Goal: Information Seeking & Learning: Learn about a topic

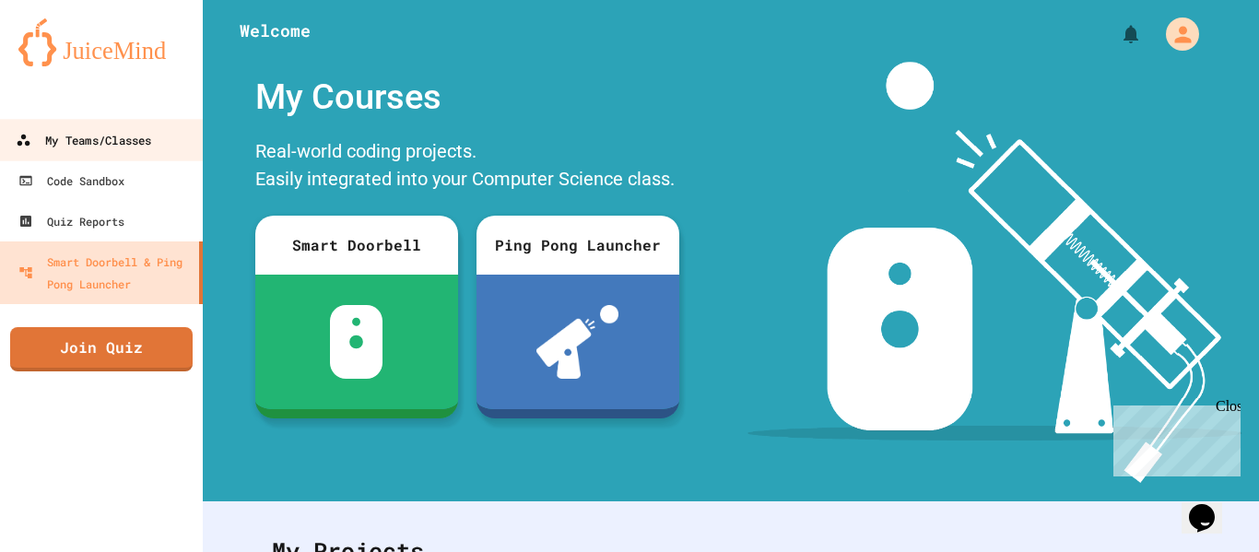
click at [123, 129] on div "My Teams/Classes" at bounding box center [83, 140] width 135 height 23
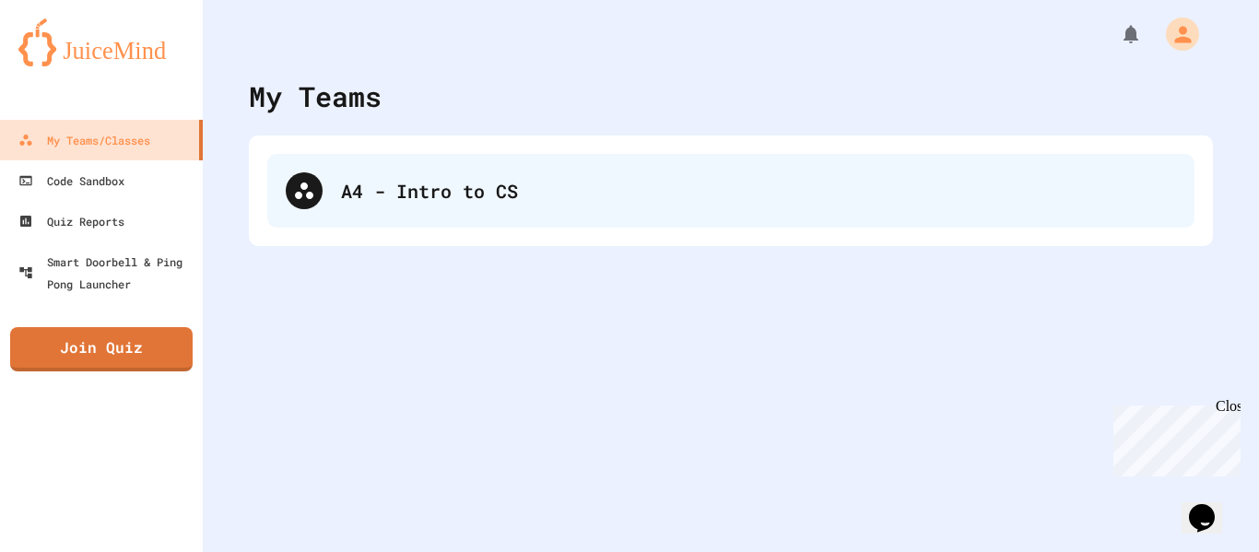
click at [539, 184] on div "A4 - Intro to CS" at bounding box center [758, 191] width 835 height 28
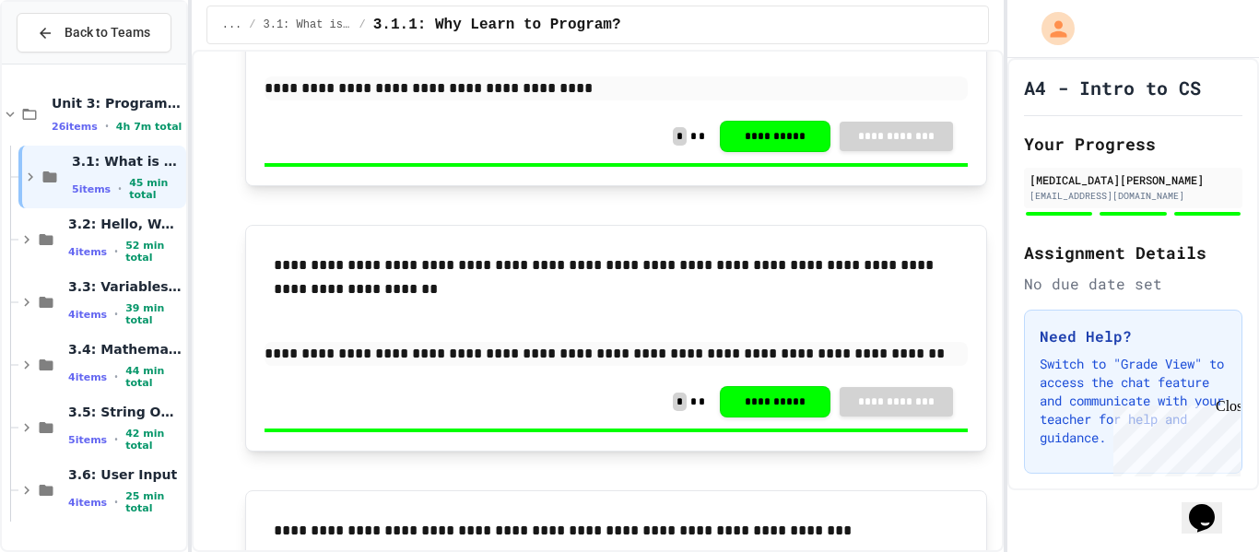
scroll to position [1261, 0]
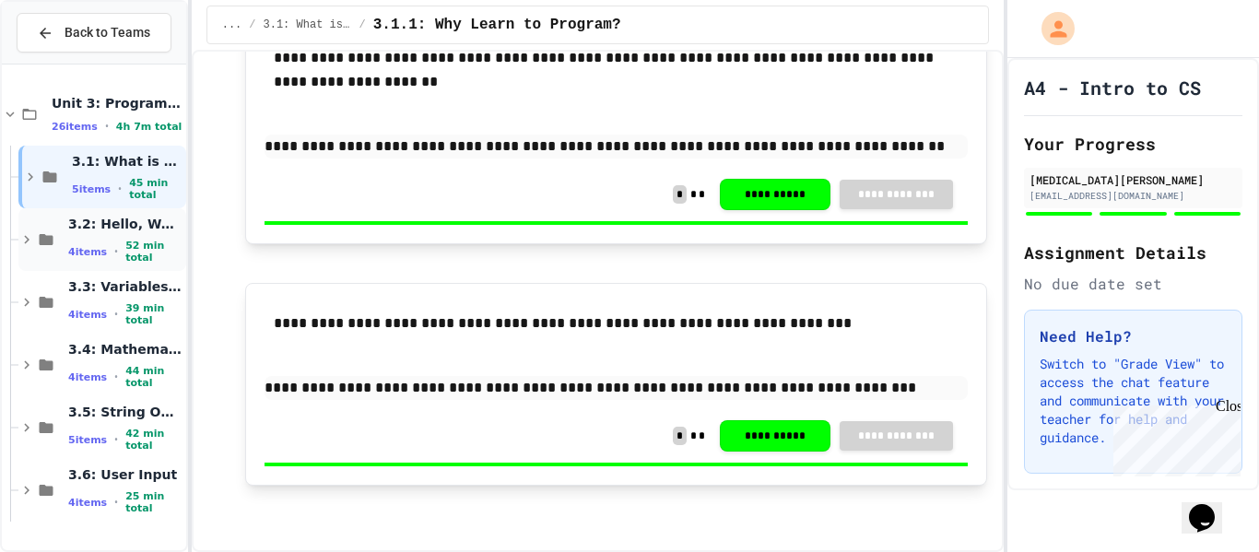
click at [141, 250] on span "52 min total" at bounding box center [153, 252] width 57 height 24
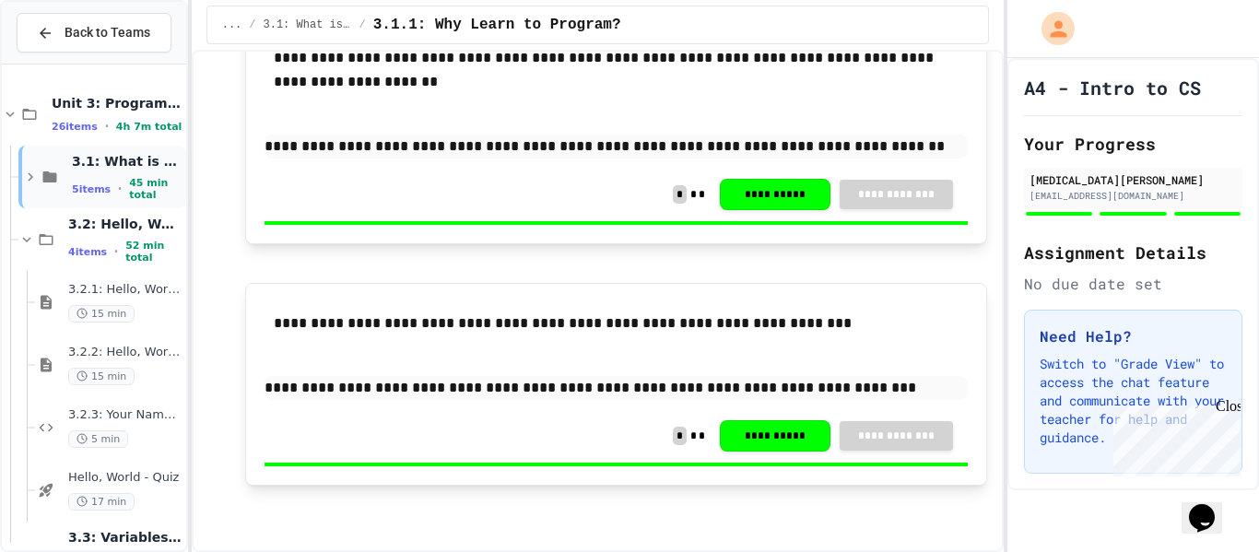
click at [129, 146] on div "3.1: What is Code? 5 items • 45 min total" at bounding box center [102, 177] width 168 height 63
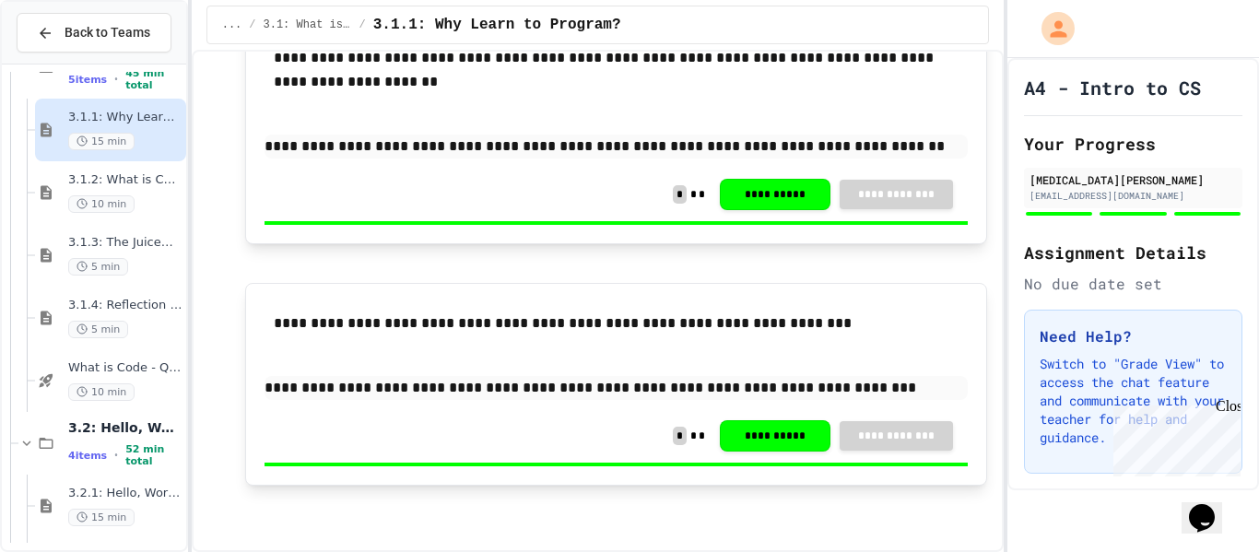
scroll to position [111, 0]
click at [134, 301] on span "3.1.4: Reflection - Evolving Technology" at bounding box center [125, 305] width 114 height 16
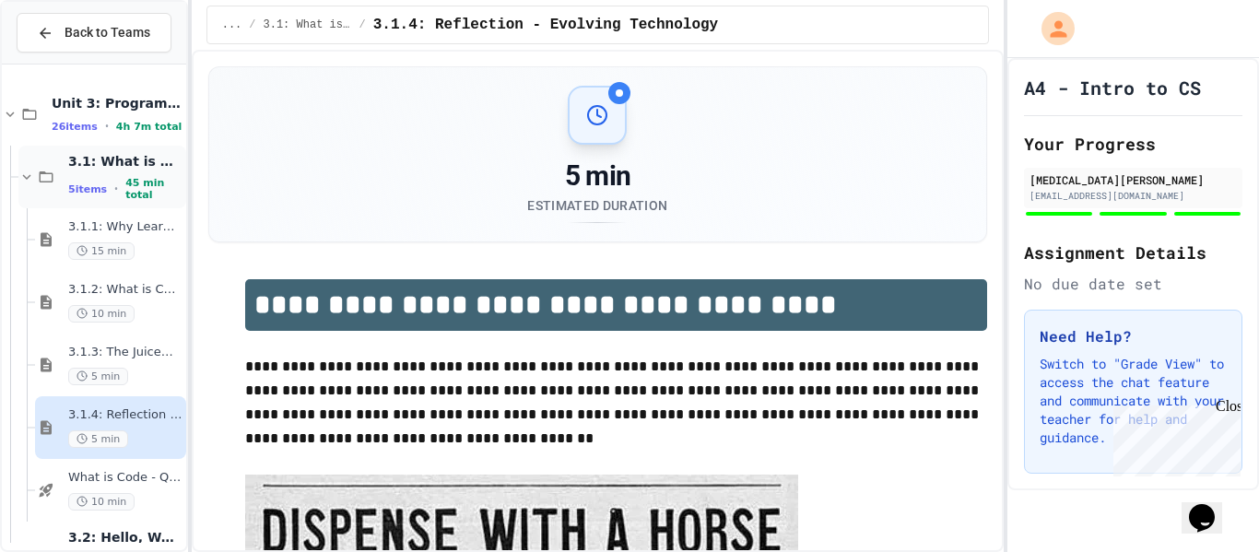
click at [91, 188] on span "5 items" at bounding box center [87, 189] width 39 height 12
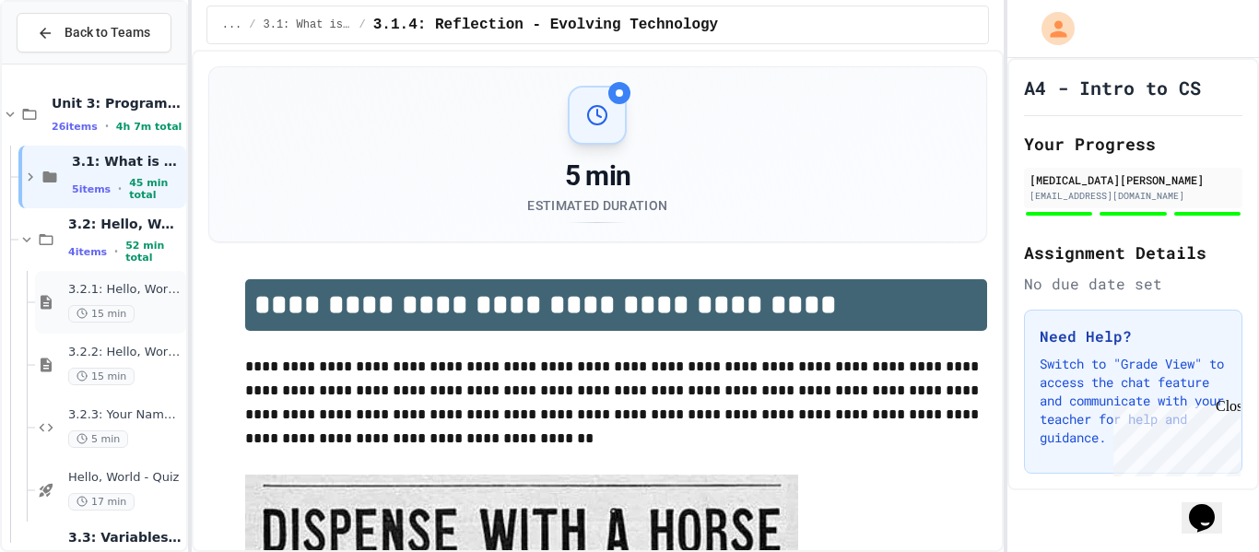
click at [124, 305] on span "15 min" at bounding box center [101, 314] width 66 height 18
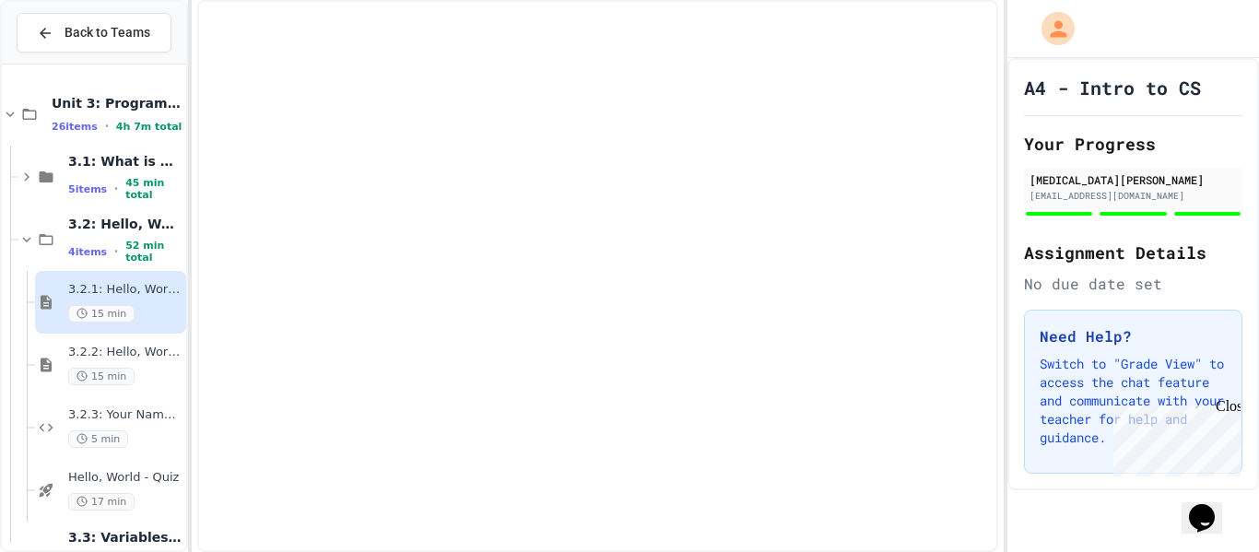
scroll to position [62, 0]
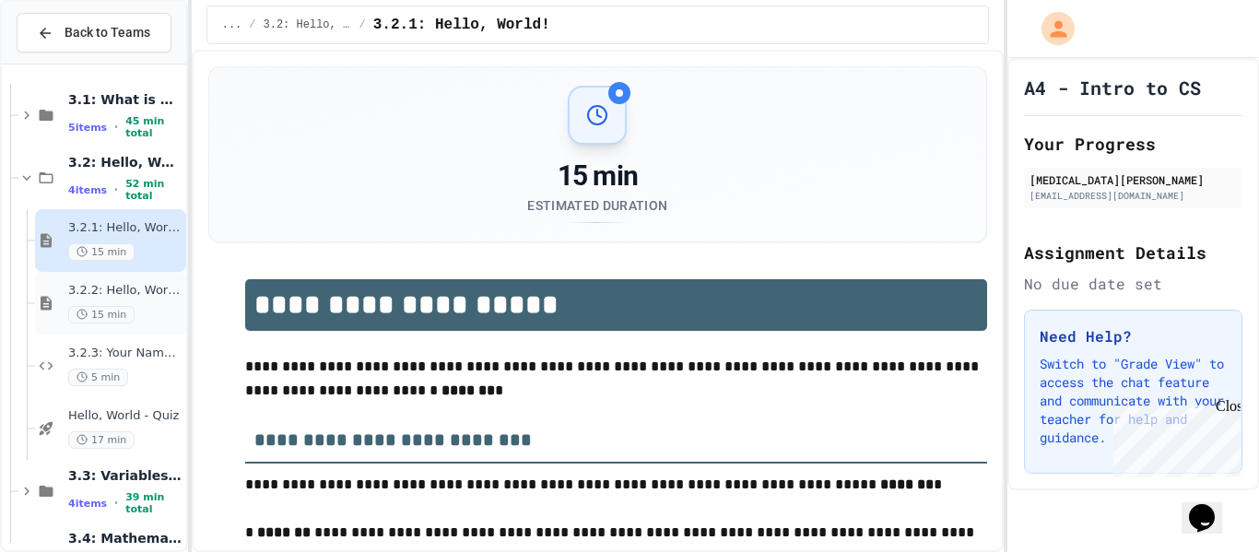
click at [129, 306] on div "15 min" at bounding box center [125, 315] width 114 height 18
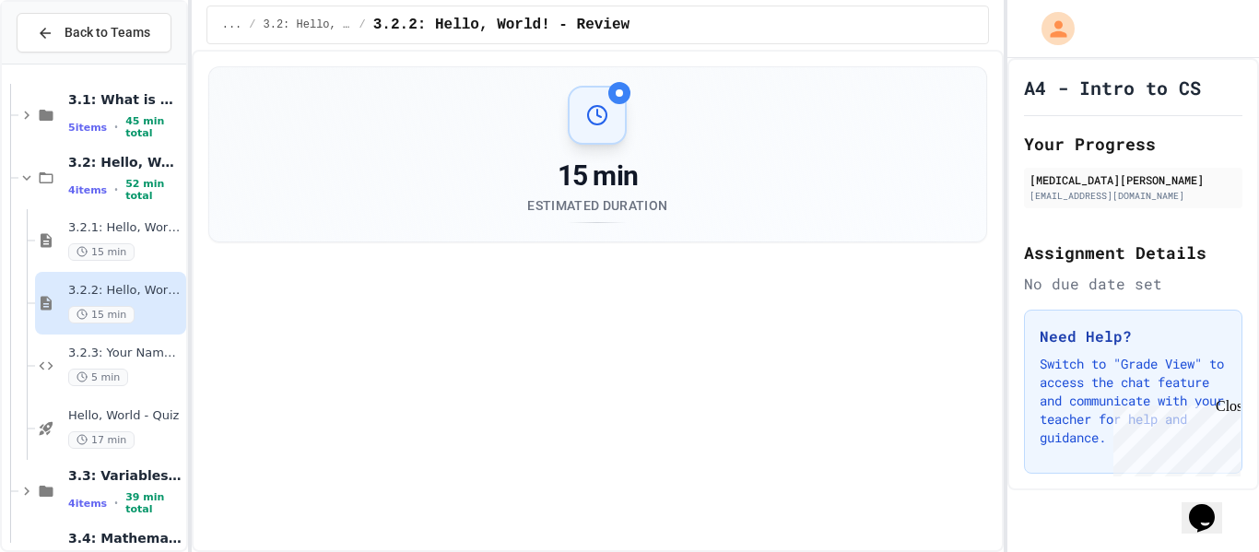
scroll to position [90, 0]
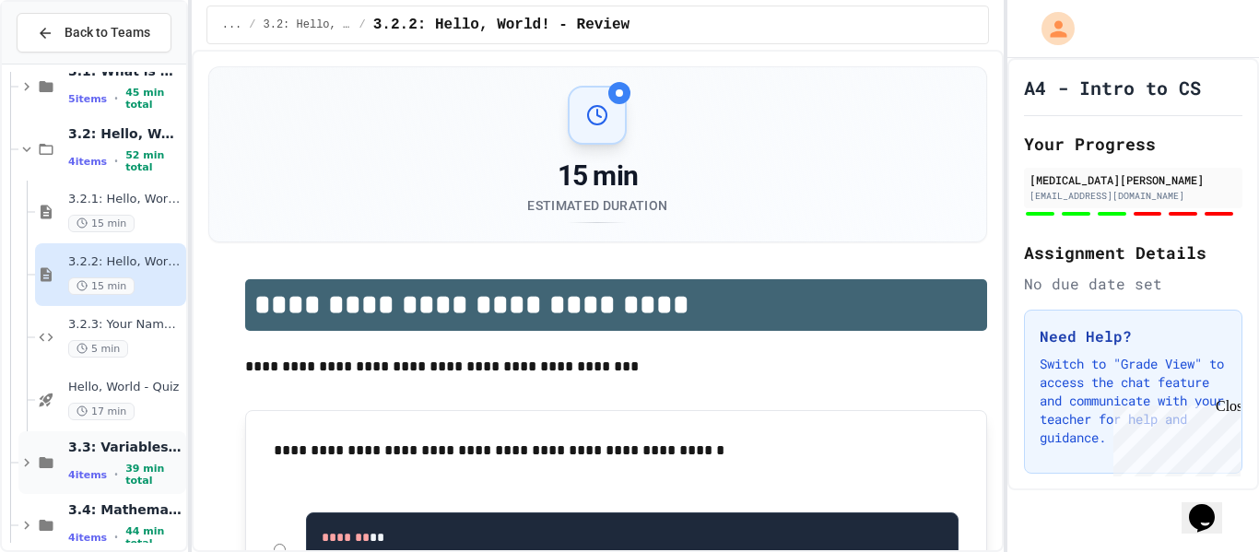
click at [145, 450] on span "3.3: Variables and Data Types" at bounding box center [125, 447] width 114 height 17
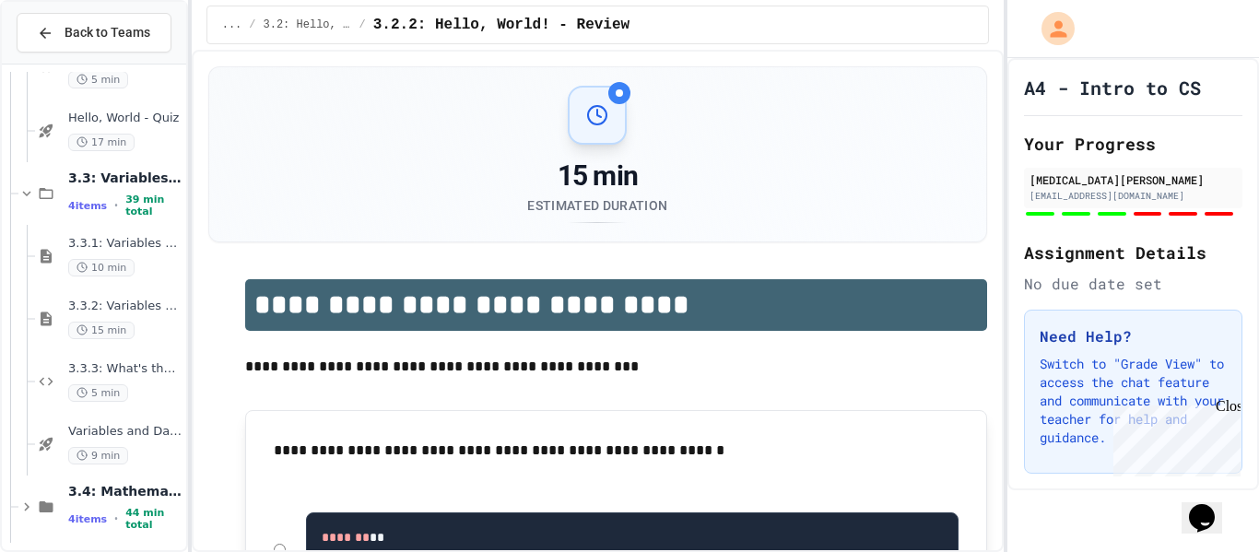
scroll to position [368, 0]
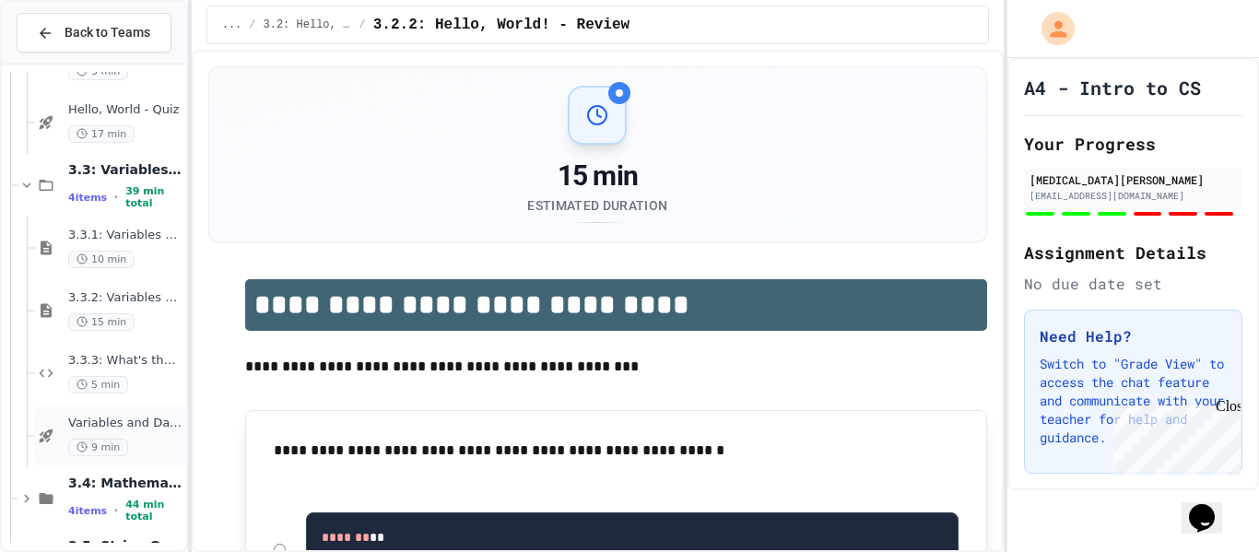
click at [146, 440] on div "9 min" at bounding box center [125, 448] width 114 height 18
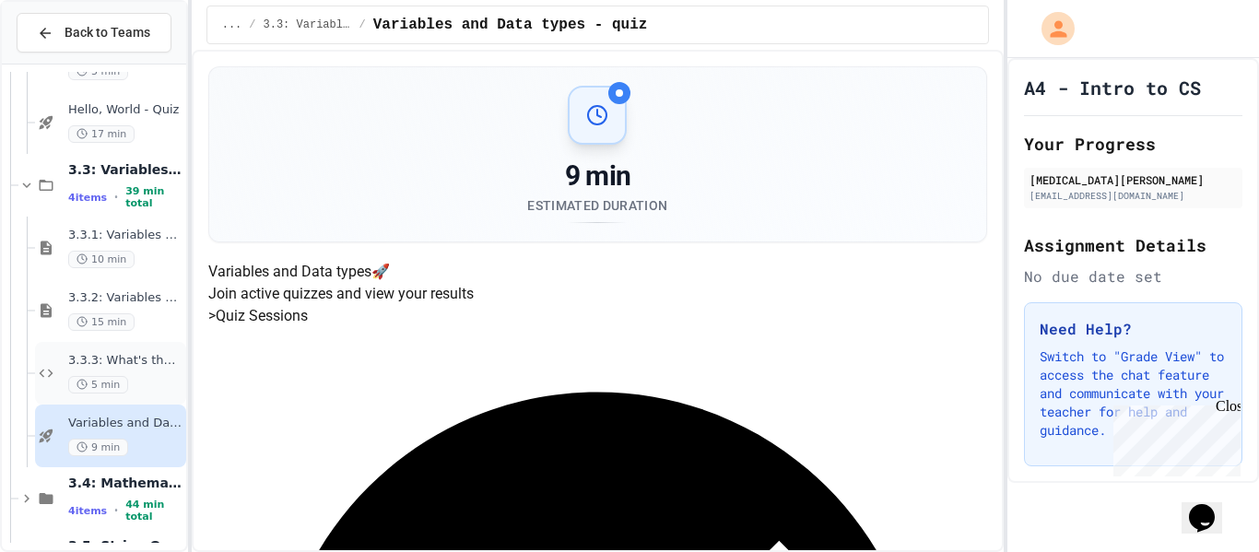
click at [107, 382] on span "5 min" at bounding box center [98, 385] width 60 height 18
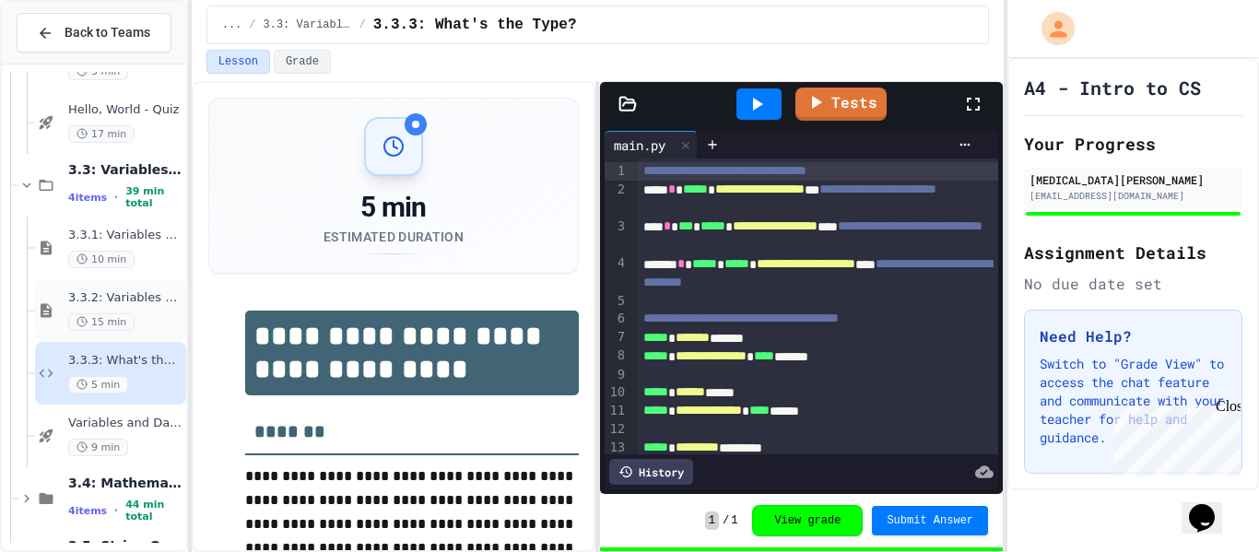
click at [114, 306] on div "3.3.2: Variables and Data Types - Review 15 min" at bounding box center [125, 310] width 114 height 41
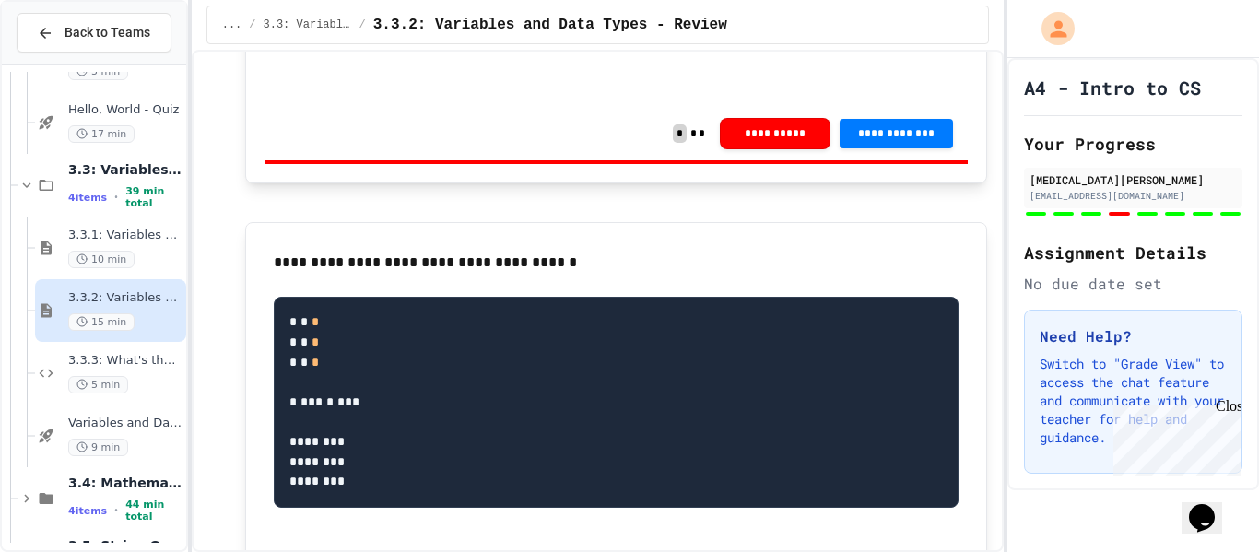
scroll to position [3325, 0]
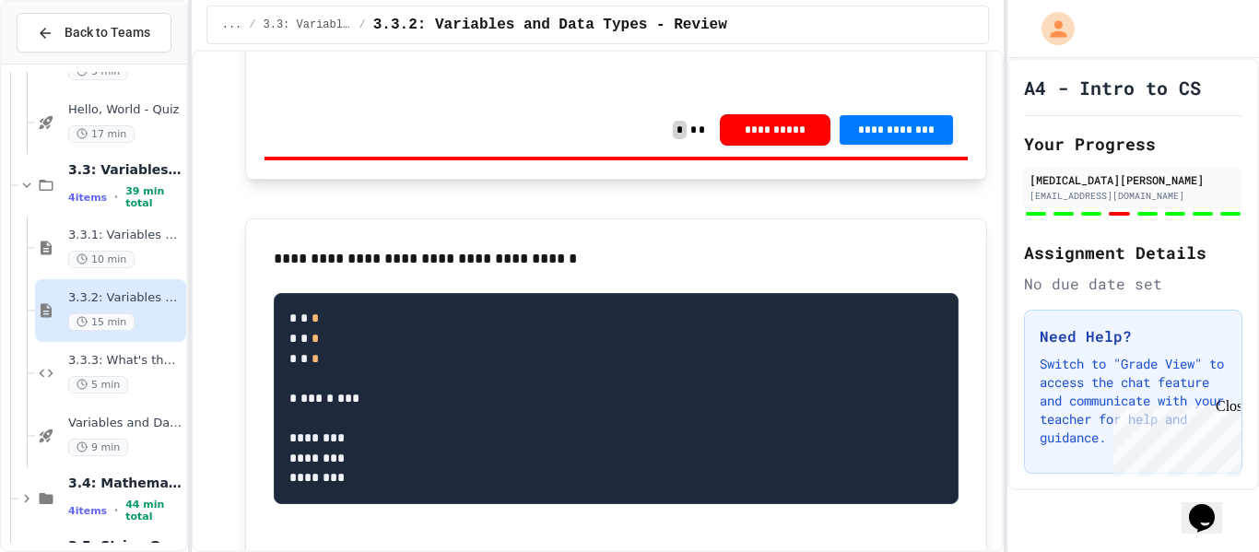
click at [431, 39] on pre "* ***** ***** * **** * ***** ***** *" at bounding box center [632, 13] width 652 height 52
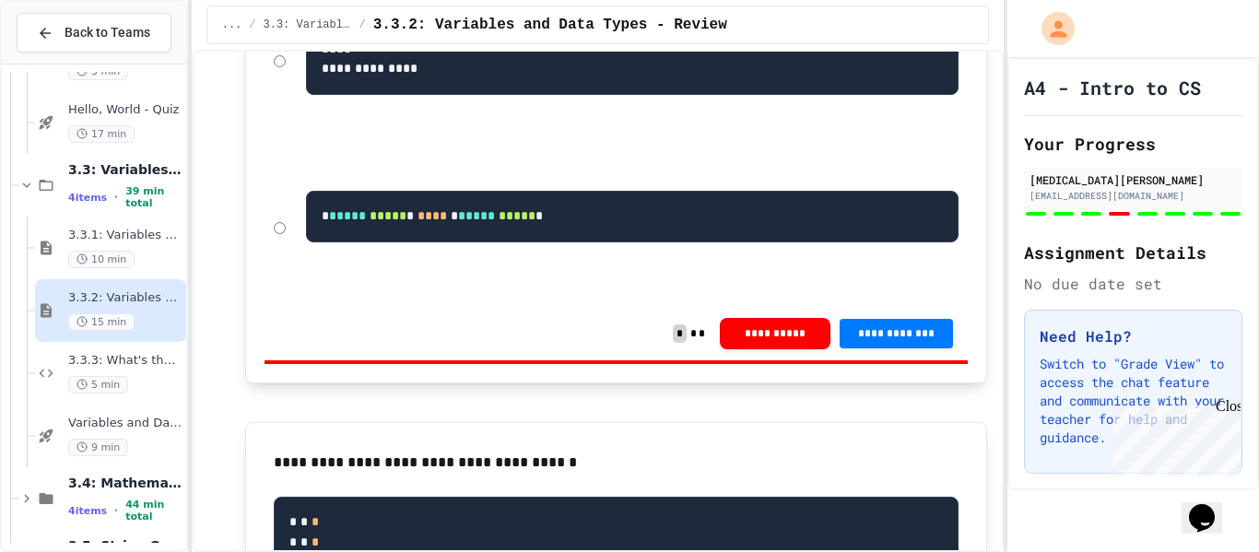
scroll to position [3142, 0]
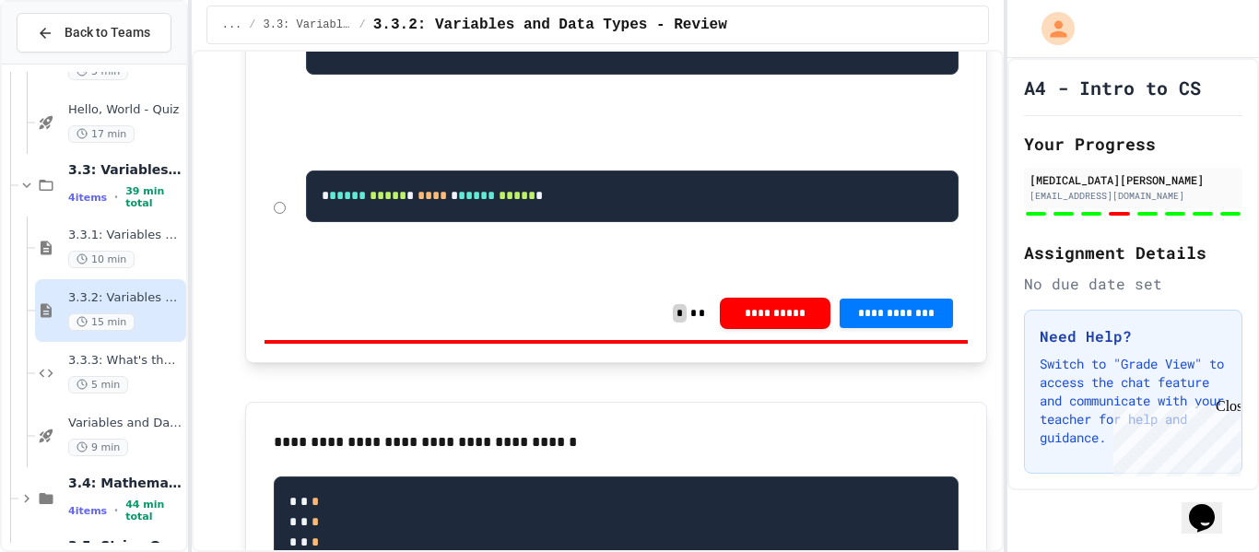
click at [281, 130] on div "**********" at bounding box center [615, 41] width 703 height 178
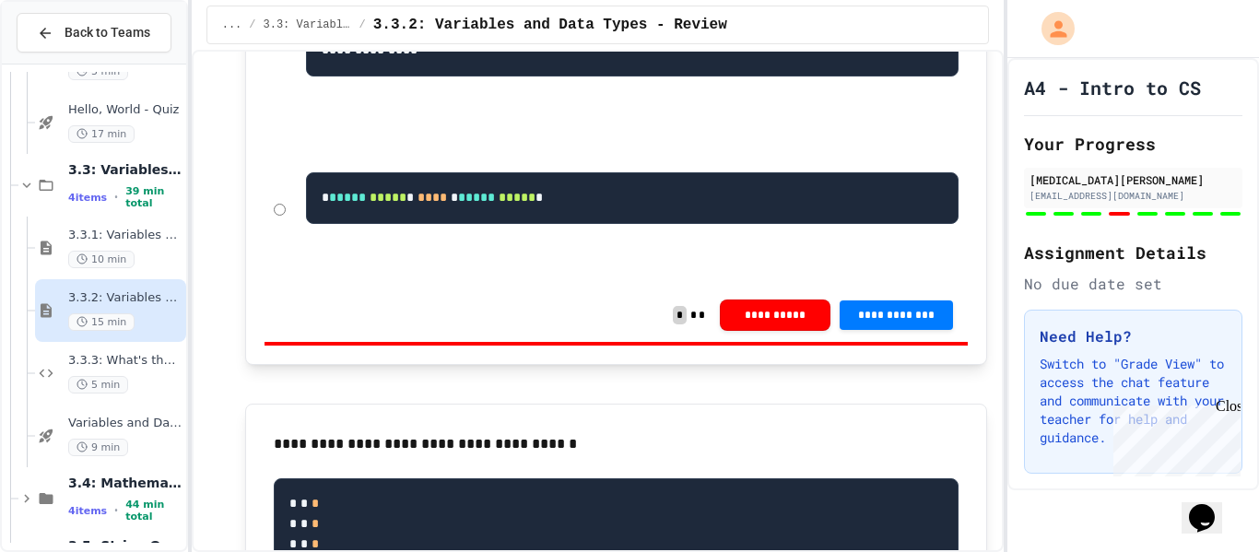
scroll to position [3171, 0]
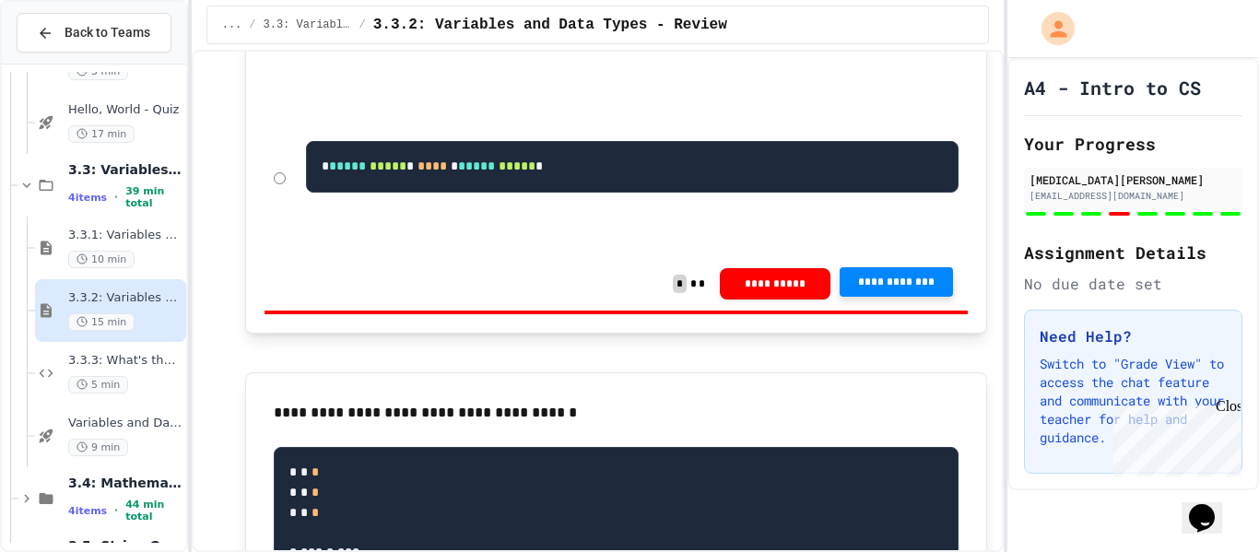
click at [856, 297] on button "**********" at bounding box center [896, 281] width 113 height 29
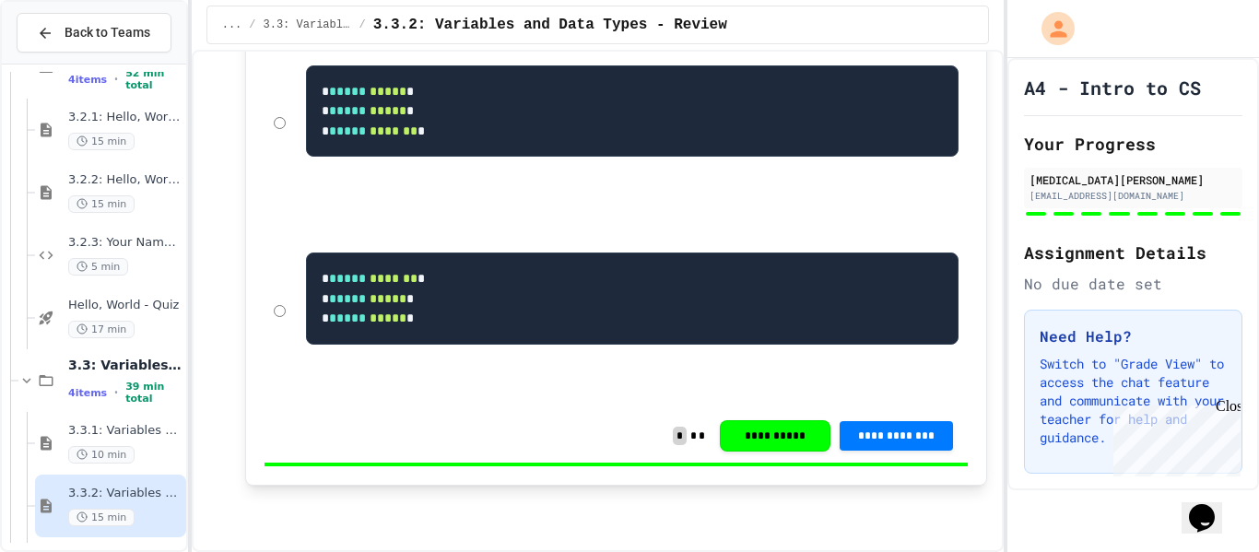
scroll to position [165, 0]
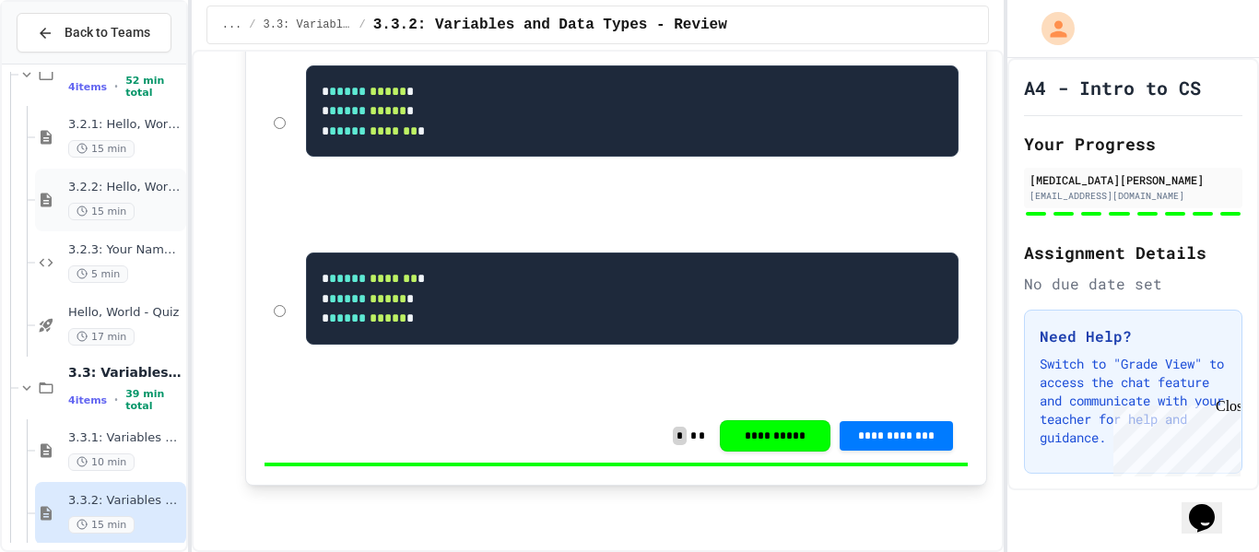
click at [95, 181] on span "3.2.2: Hello, World! - Review" at bounding box center [125, 188] width 114 height 16
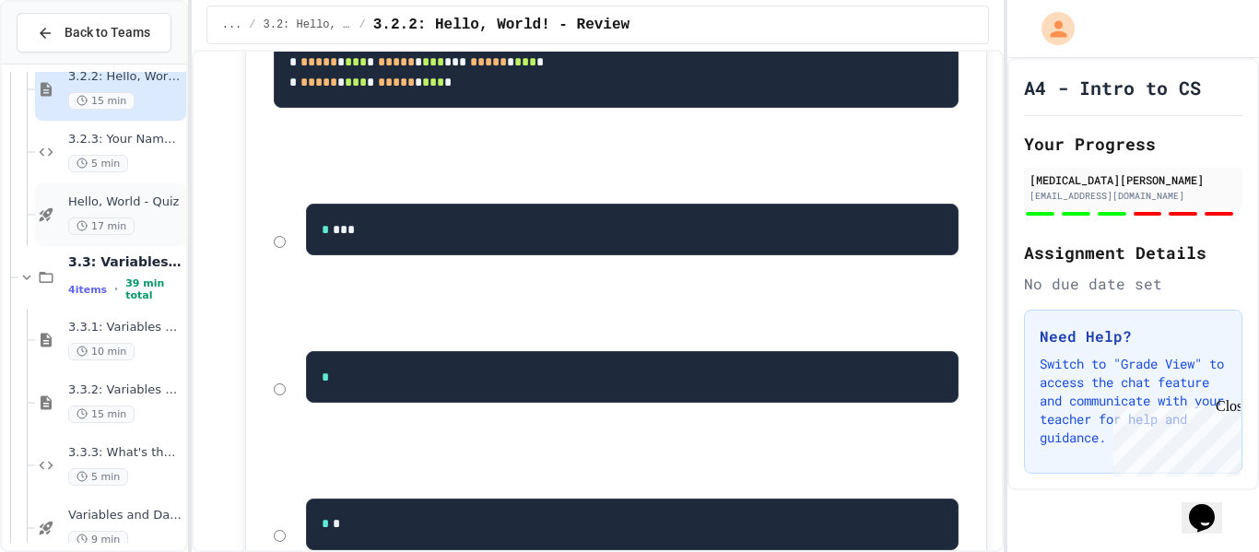
scroll to position [491, 0]
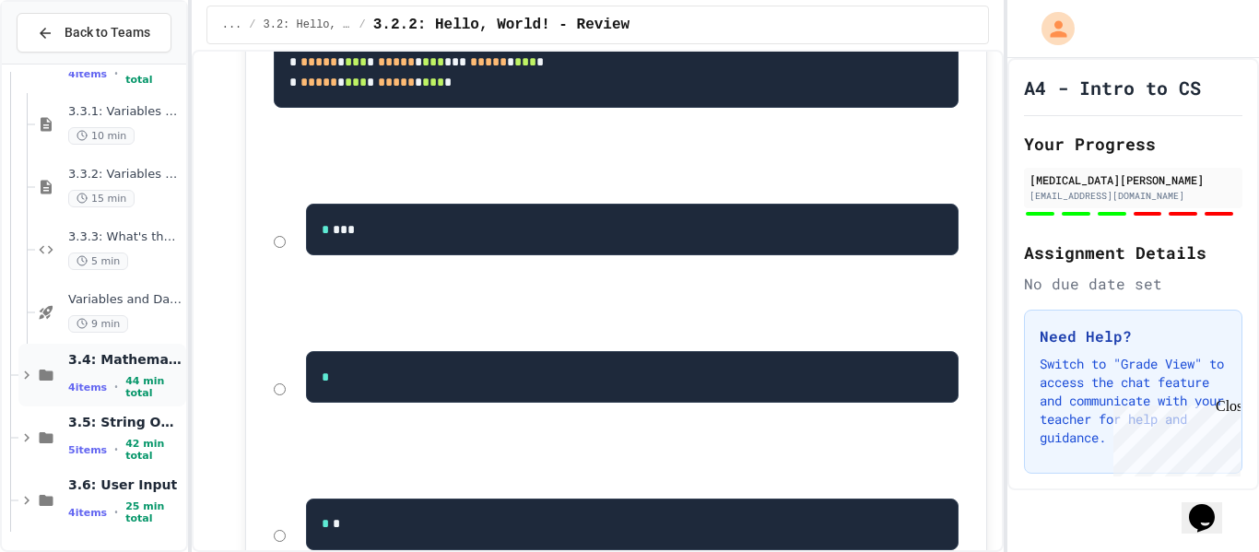
click at [107, 400] on div "3.4: Mathematical Operators 4 items • 44 min total" at bounding box center [102, 375] width 168 height 63
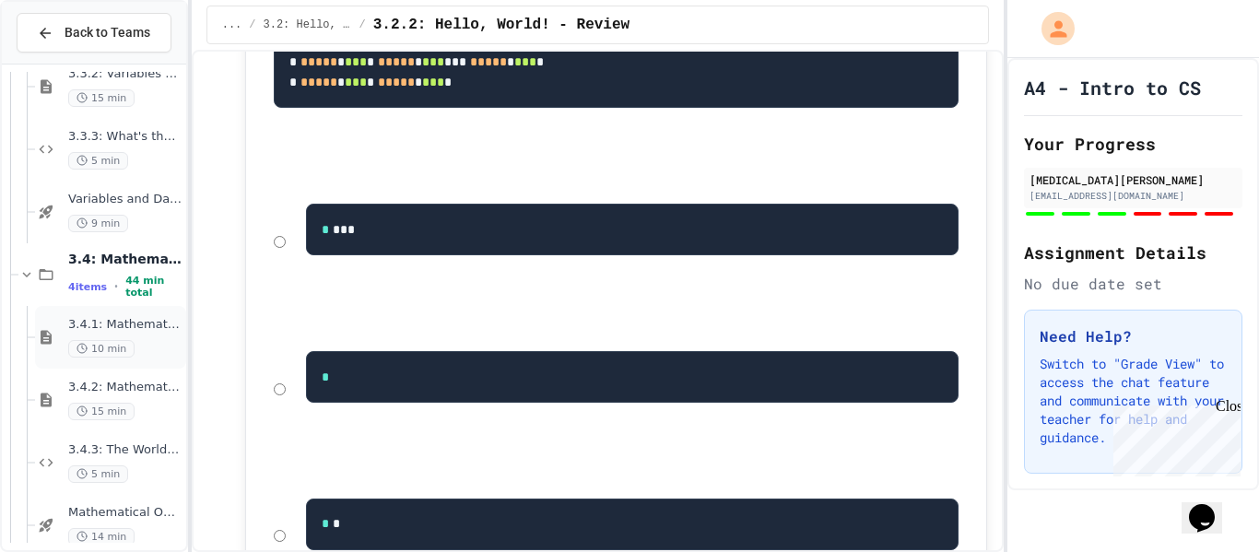
scroll to position [594, 0]
click at [88, 330] on span "3.4.1: Mathematical Operators" at bounding box center [125, 323] width 114 height 16
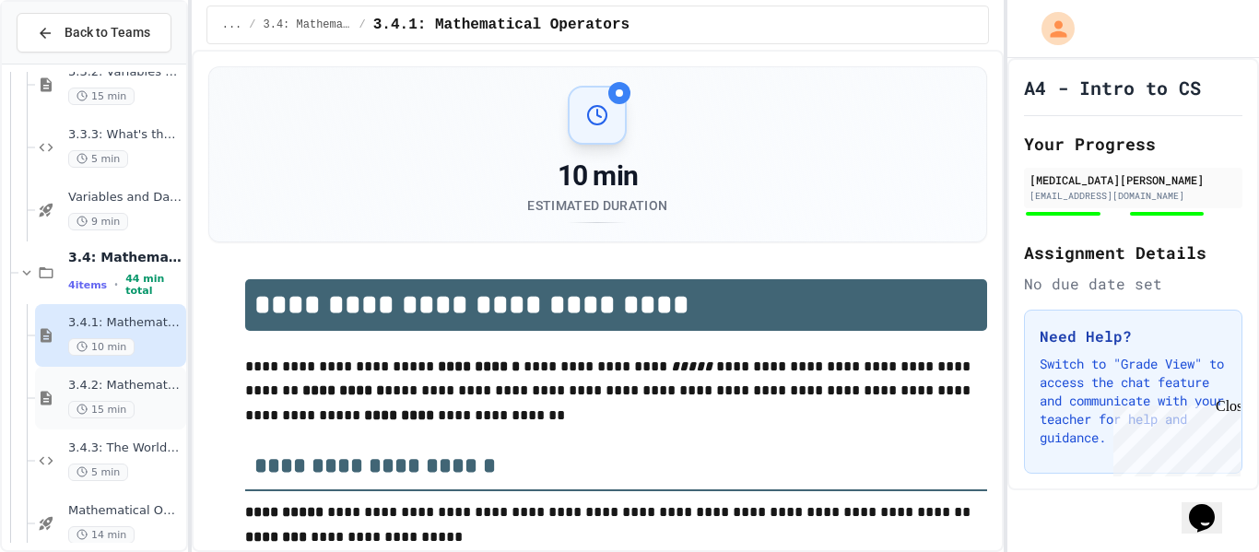
click at [143, 380] on span "3.4.2: Mathematical Operators - Review" at bounding box center [125, 386] width 114 height 16
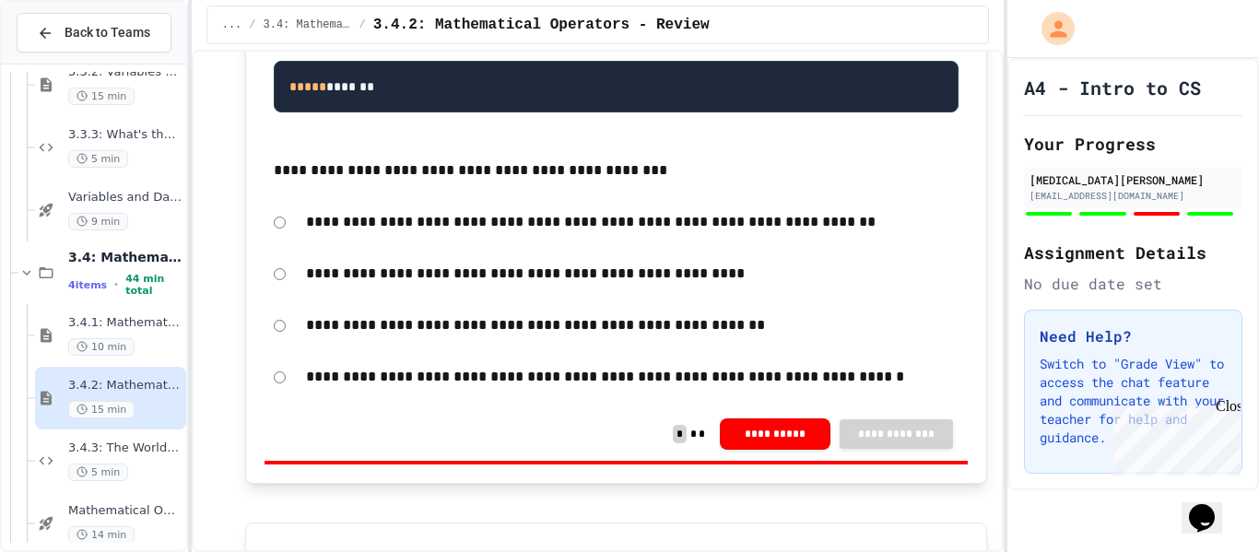
scroll to position [1621, 0]
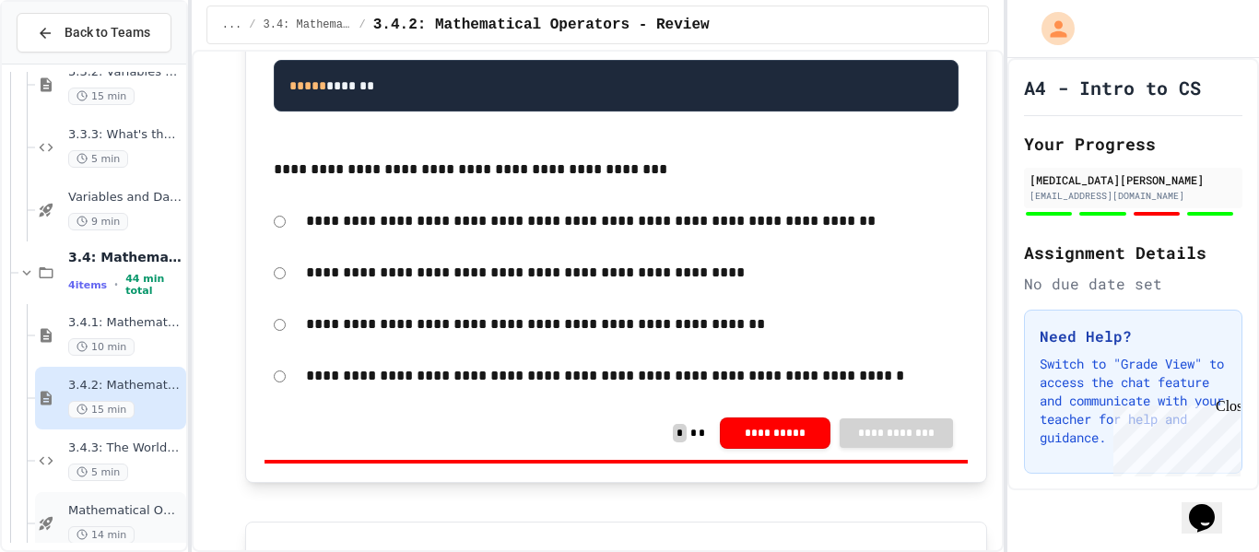
click at [148, 507] on span "Mathematical Operators - Quiz" at bounding box center [125, 511] width 114 height 16
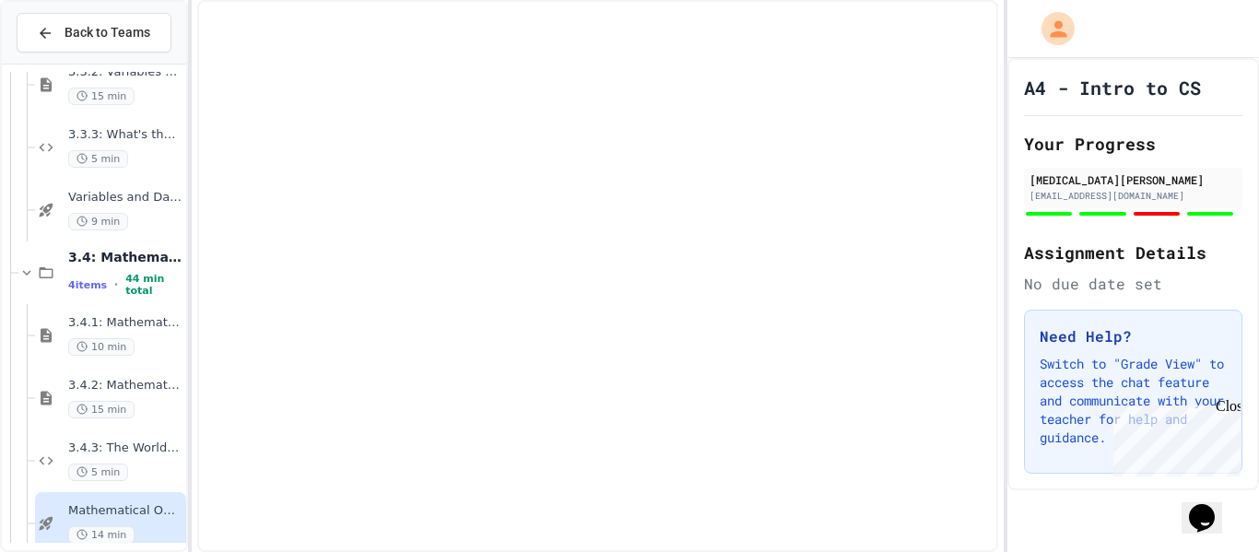
scroll to position [594, 0]
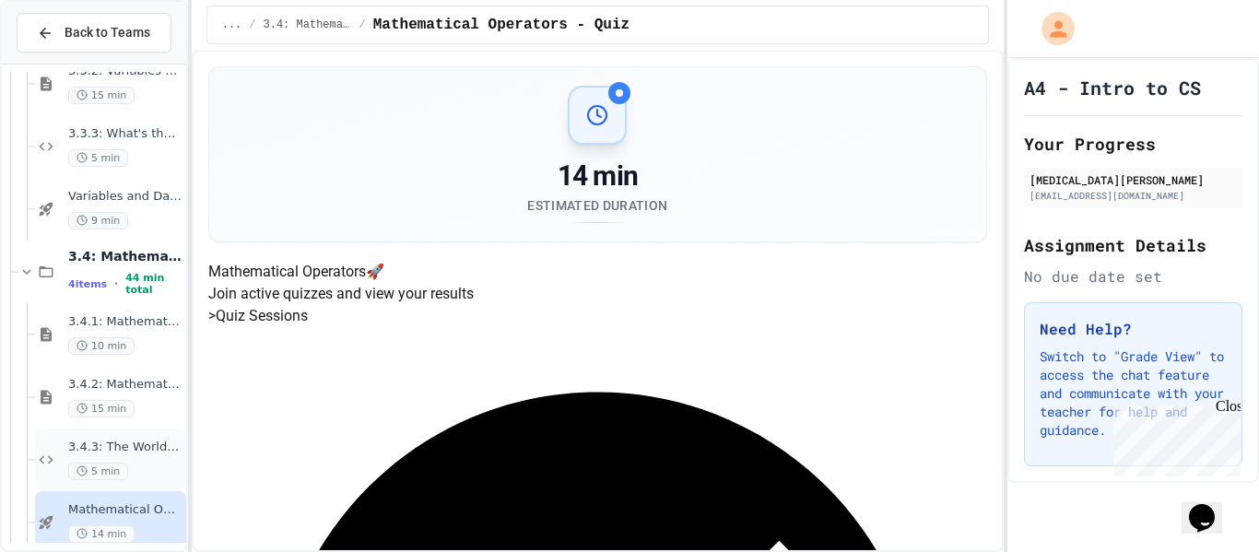
click at [139, 476] on div "5 min" at bounding box center [125, 472] width 114 height 18
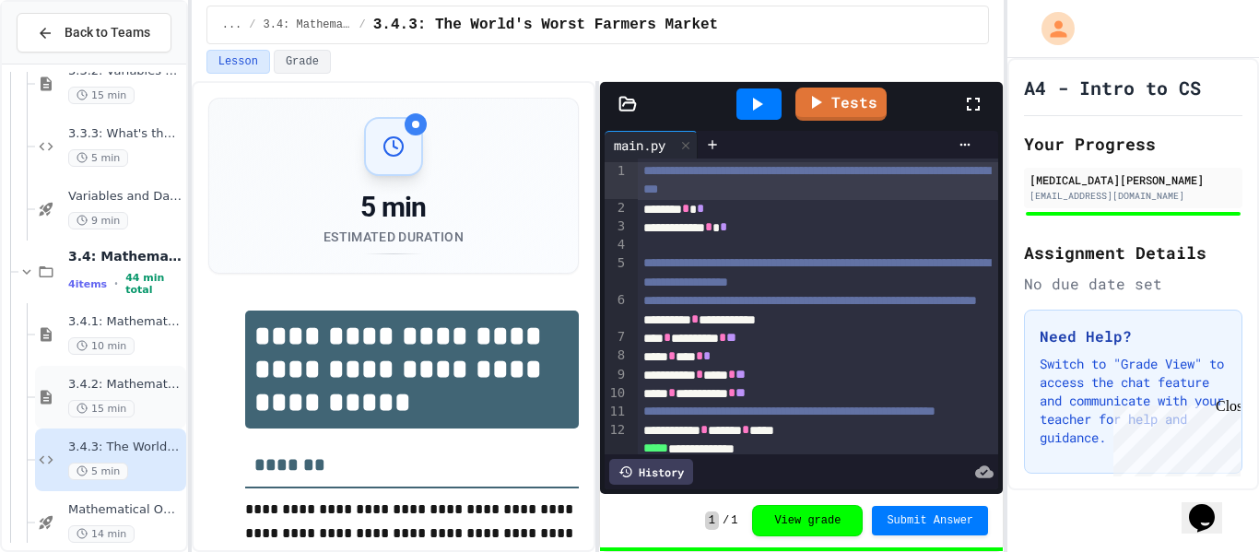
click at [132, 408] on div "15 min" at bounding box center [125, 409] width 114 height 18
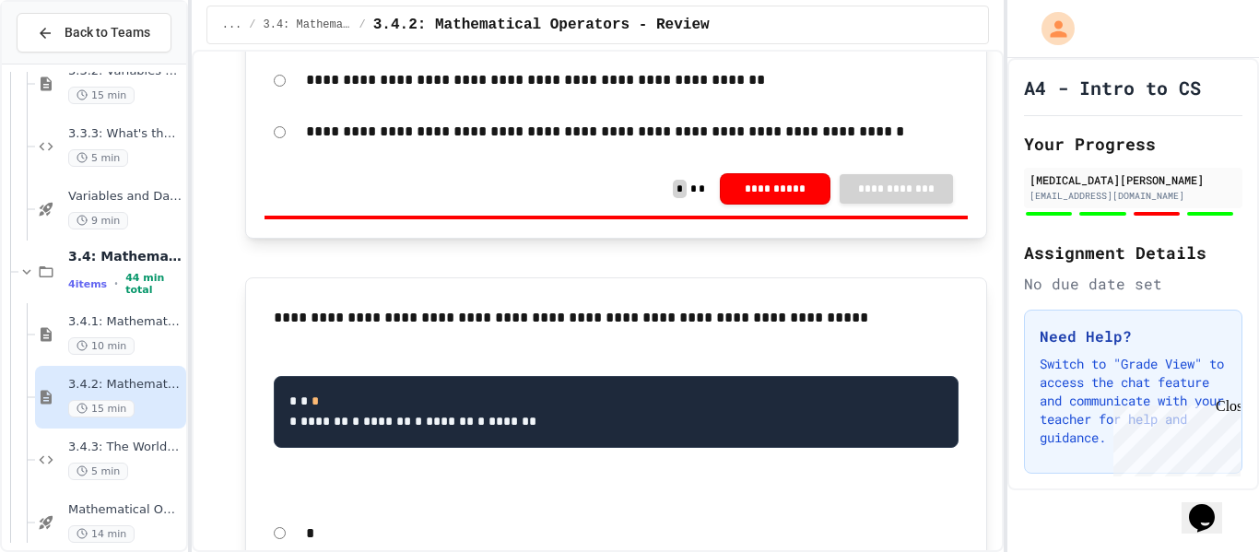
scroll to position [1766, 0]
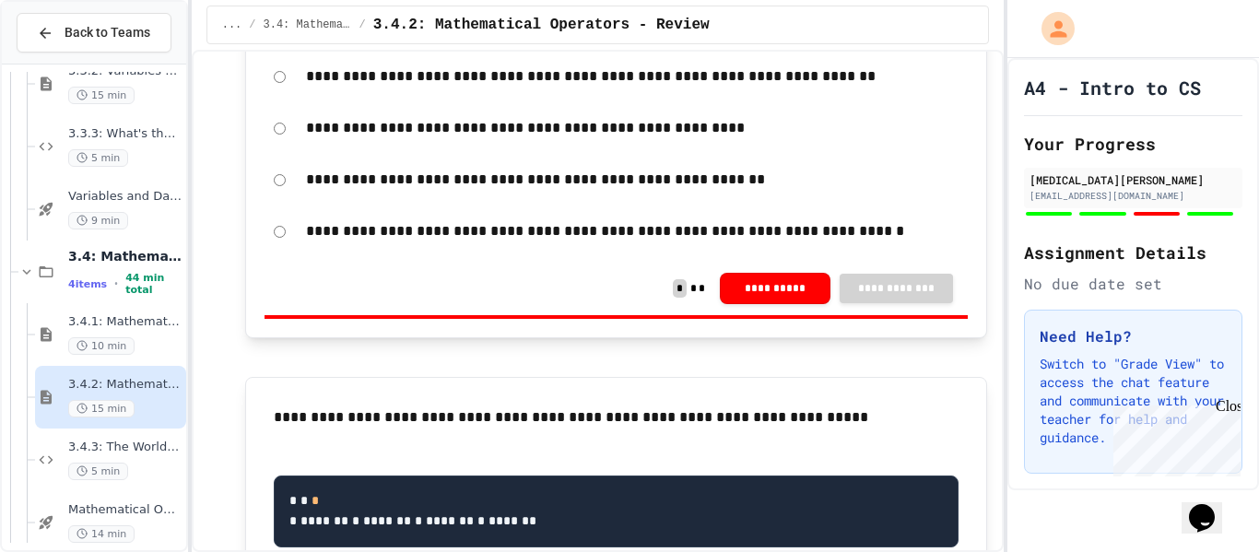
click at [272, 253] on div "**********" at bounding box center [615, 231] width 703 height 42
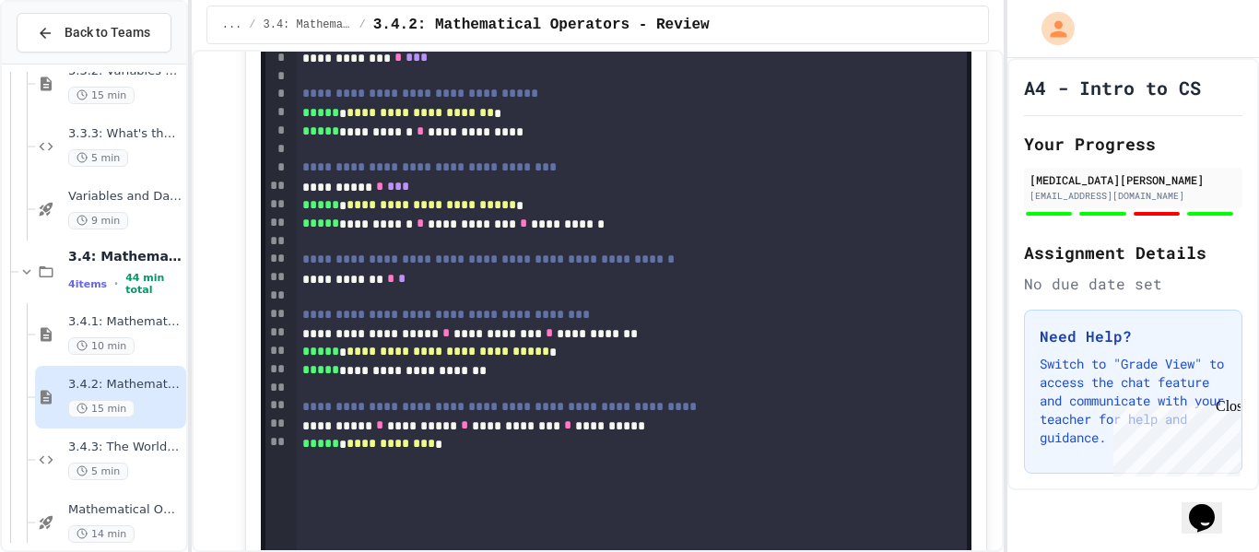
scroll to position [3409, 0]
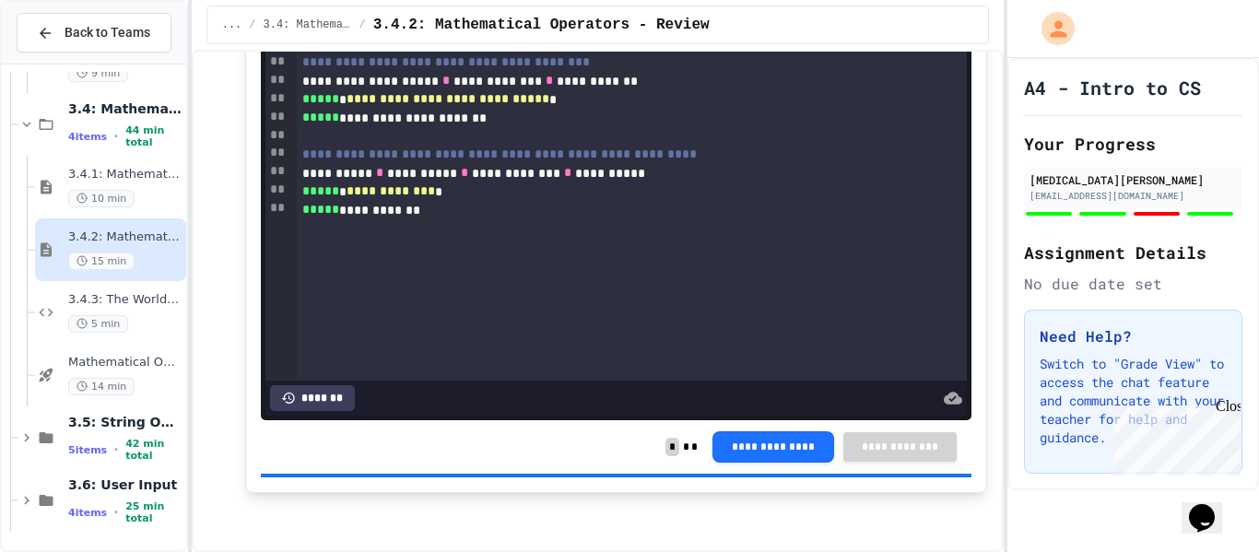
click at [116, 375] on div "Mathematical Operators - Quiz 14 min" at bounding box center [125, 375] width 114 height 41
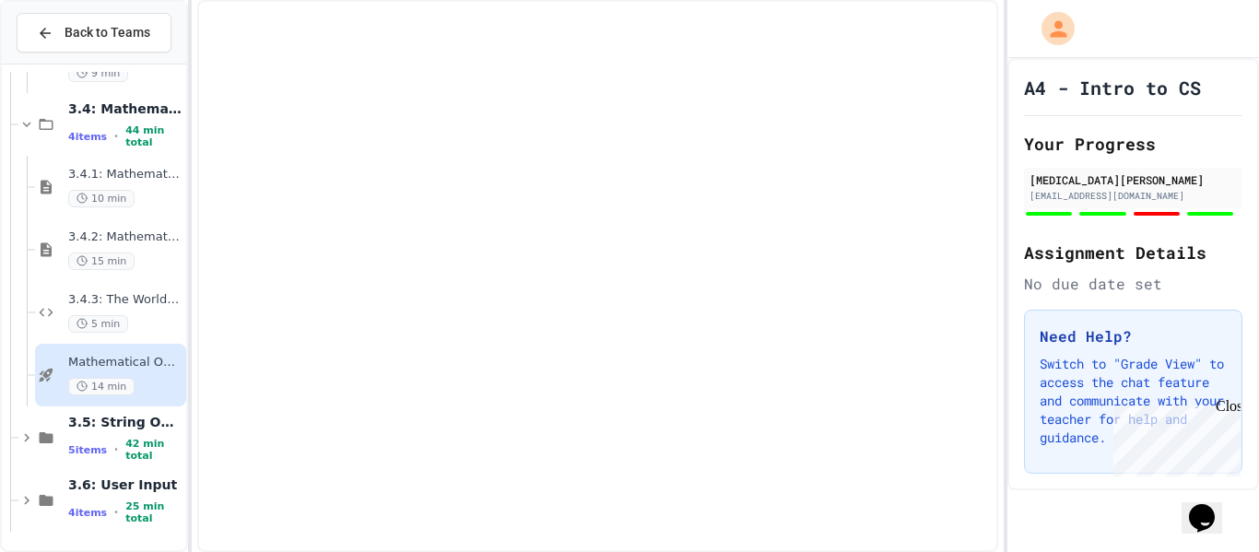
scroll to position [720, 0]
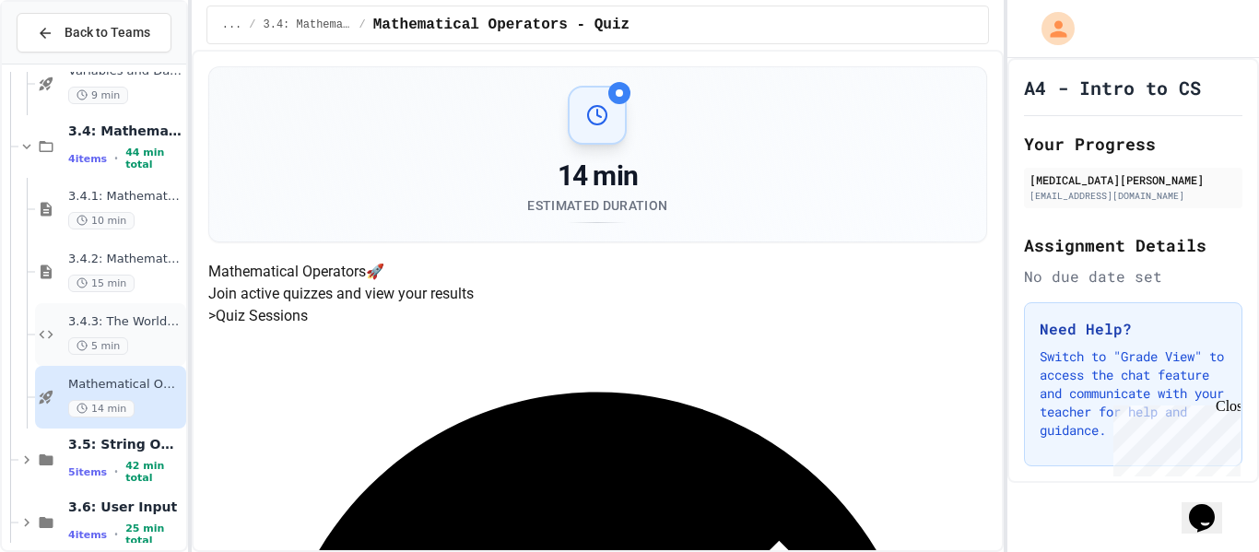
click at [131, 337] on div "5 min" at bounding box center [125, 346] width 114 height 18
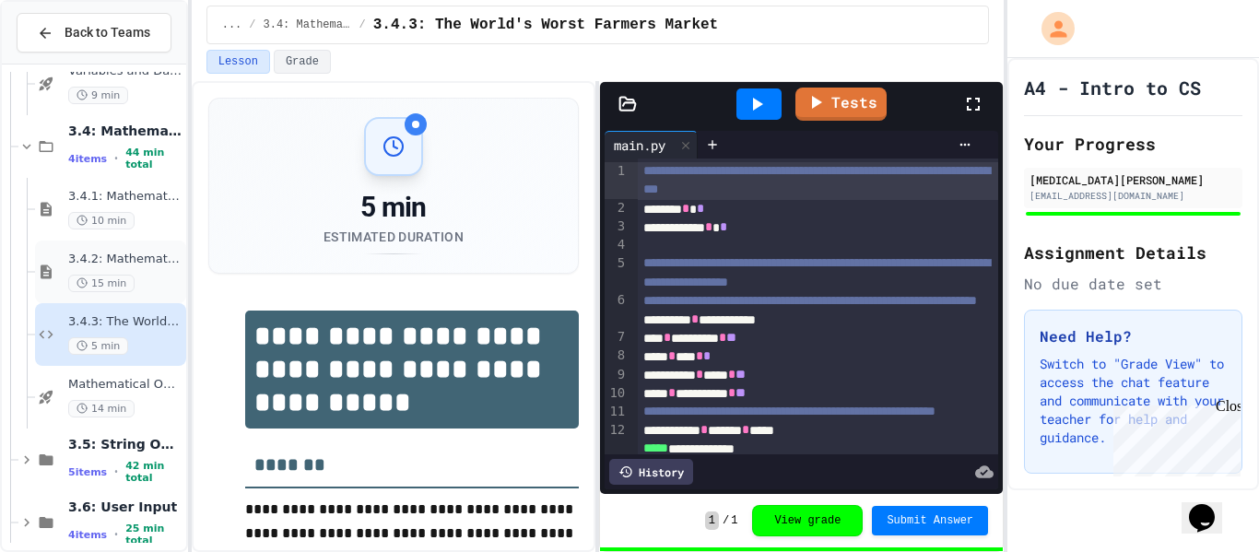
click at [123, 258] on span "3.4.2: Mathematical Operators - Review" at bounding box center [125, 260] width 114 height 16
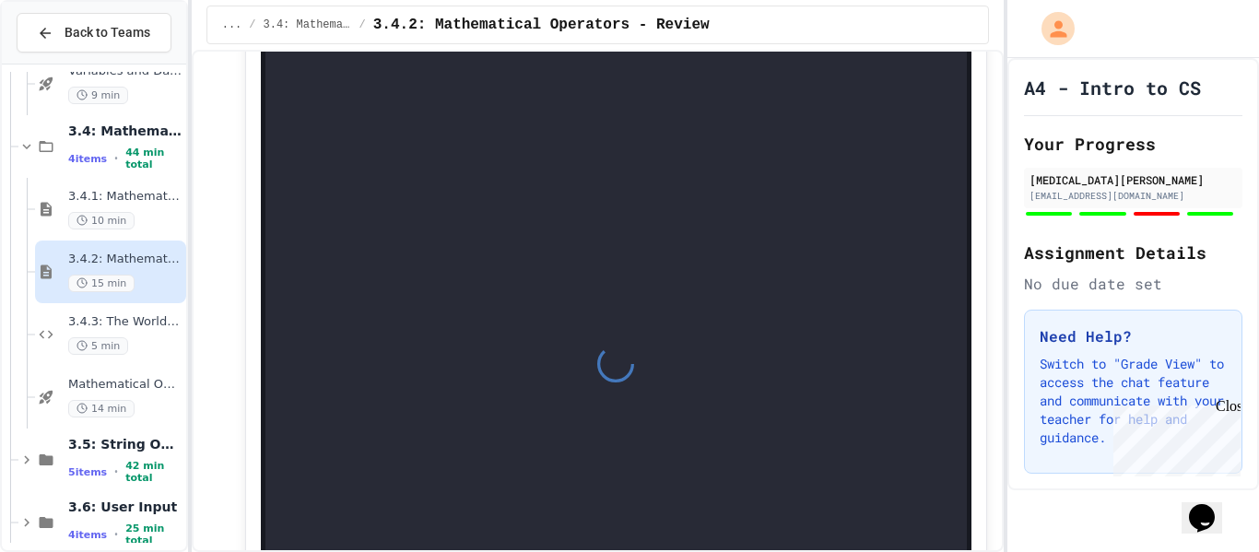
scroll to position [3409, 0]
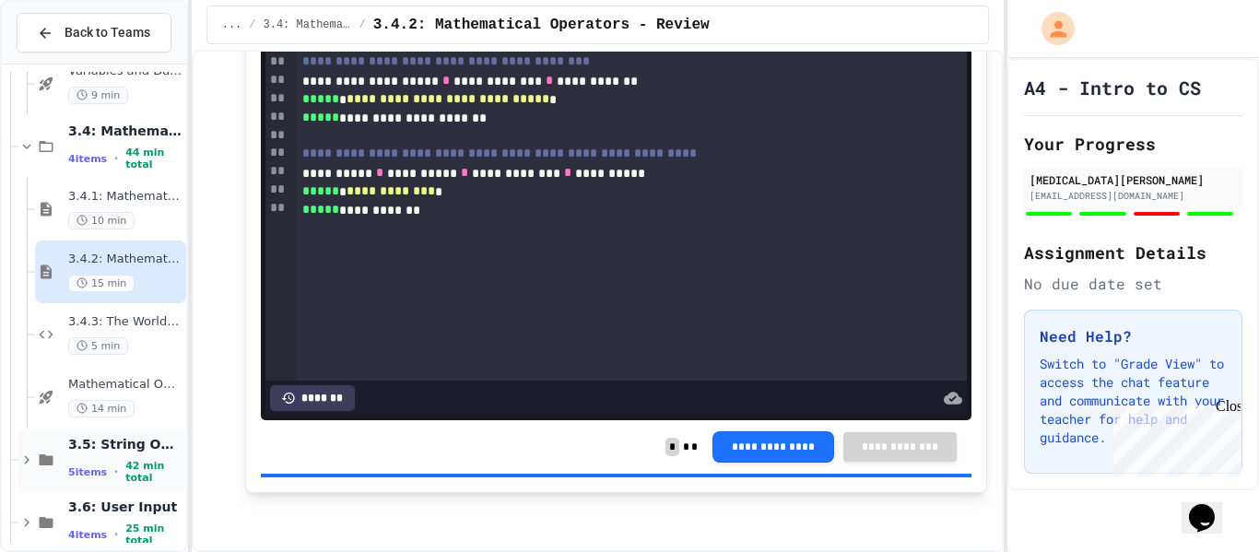
click at [137, 460] on div "3.5: String Operators 5 items • 42 min total" at bounding box center [125, 460] width 114 height 49
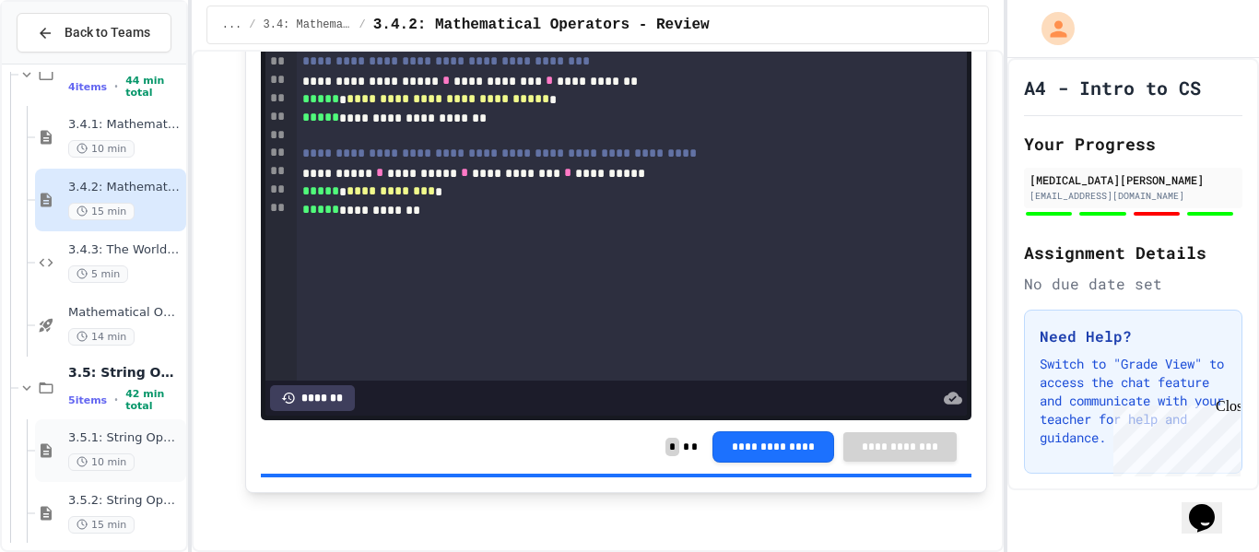
click at [129, 445] on span "3.5.1: String Operators" at bounding box center [125, 438] width 114 height 16
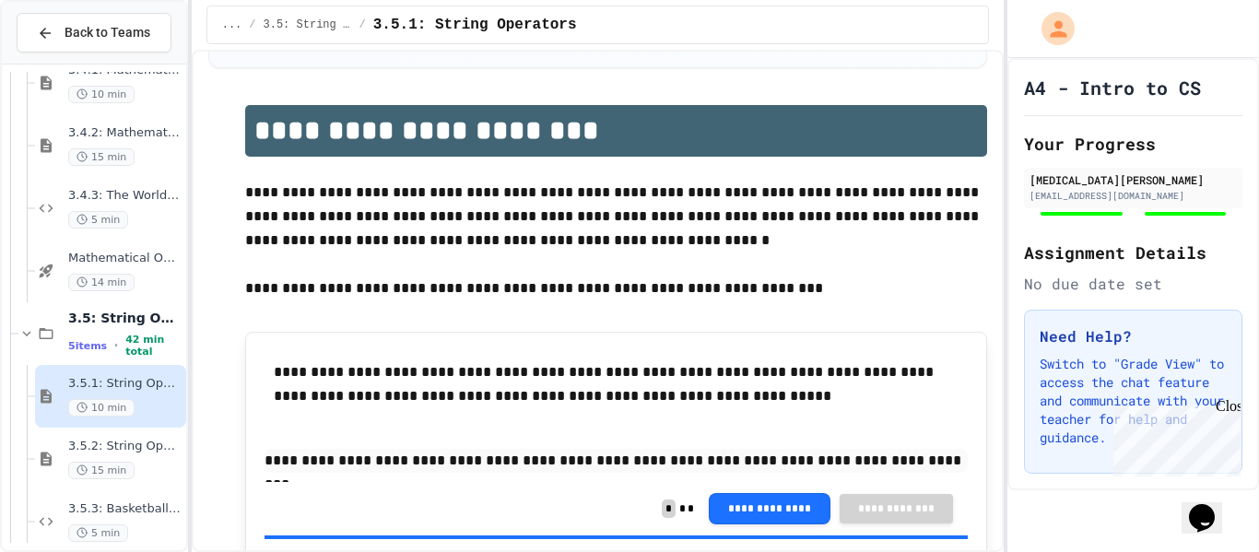
scroll to position [850, 0]
click at [127, 454] on div "3.5.2: String Operators - Review 15 min" at bounding box center [125, 455] width 114 height 41
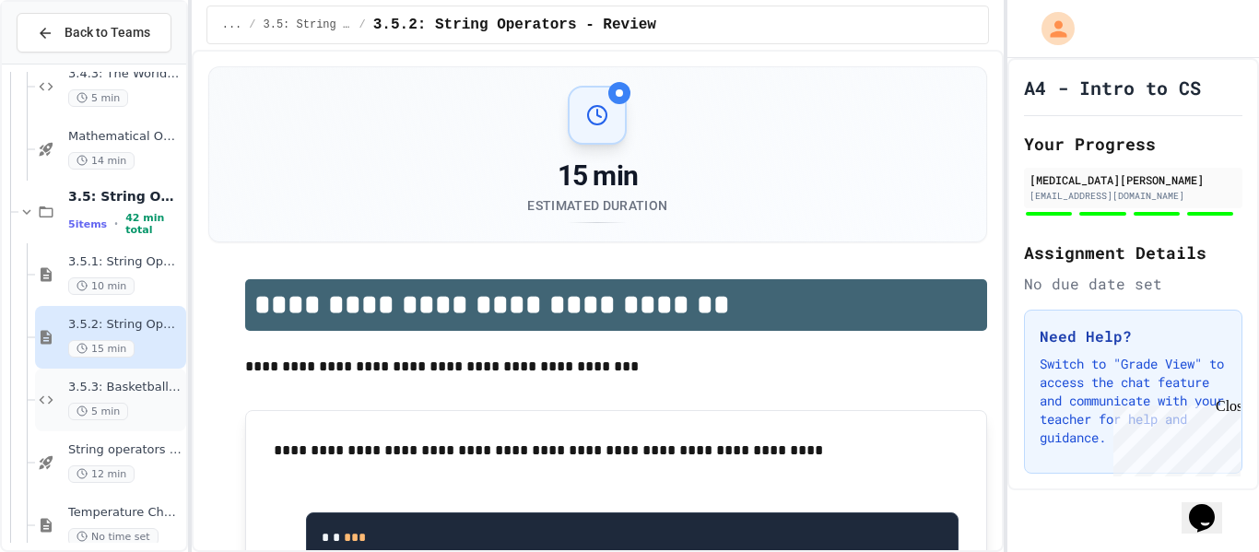
click at [132, 408] on div "5 min" at bounding box center [125, 412] width 114 height 18
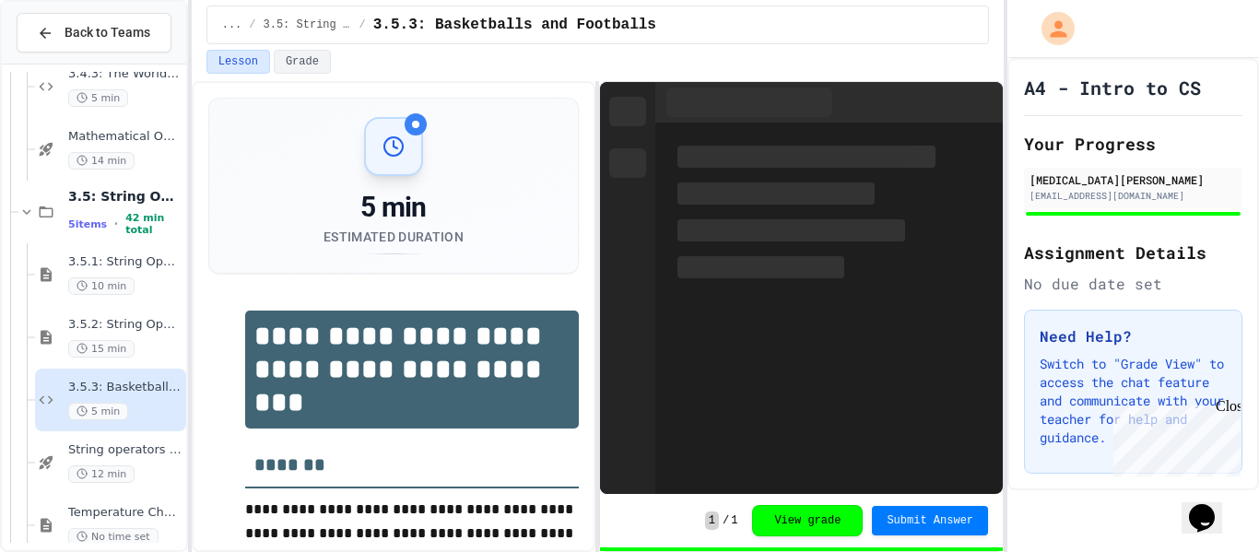
scroll to position [1055, 0]
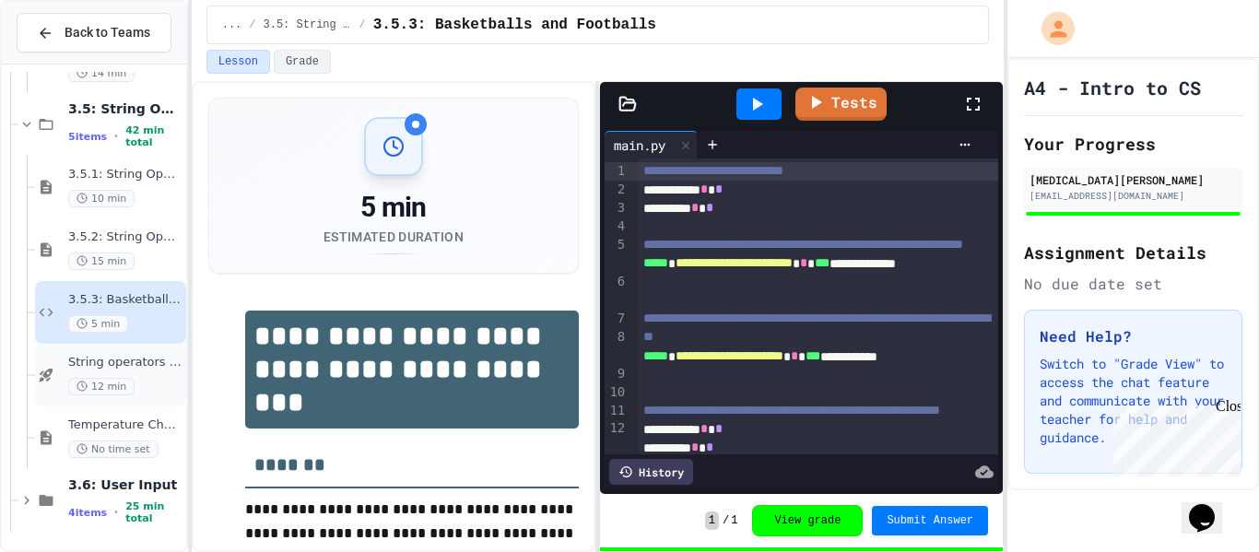
click at [142, 374] on div "String operators - Quiz 12 min" at bounding box center [125, 375] width 114 height 41
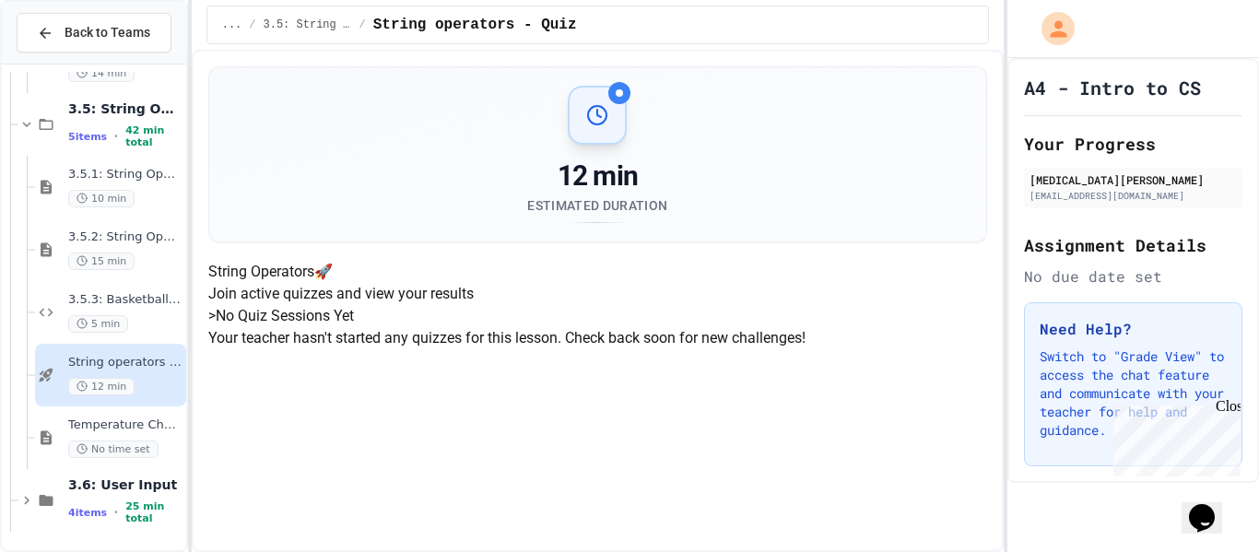
scroll to position [198, 0]
click at [157, 430] on span "Temperature Check - Exit Ticket" at bounding box center [125, 425] width 114 height 16
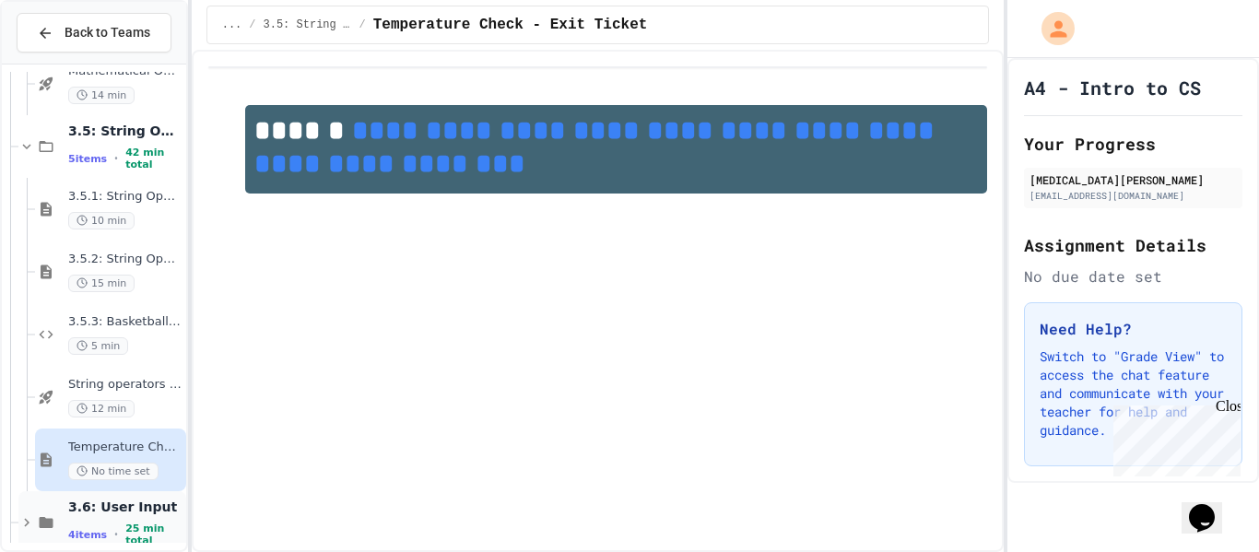
click at [125, 531] on span "25 min total" at bounding box center [153, 535] width 57 height 24
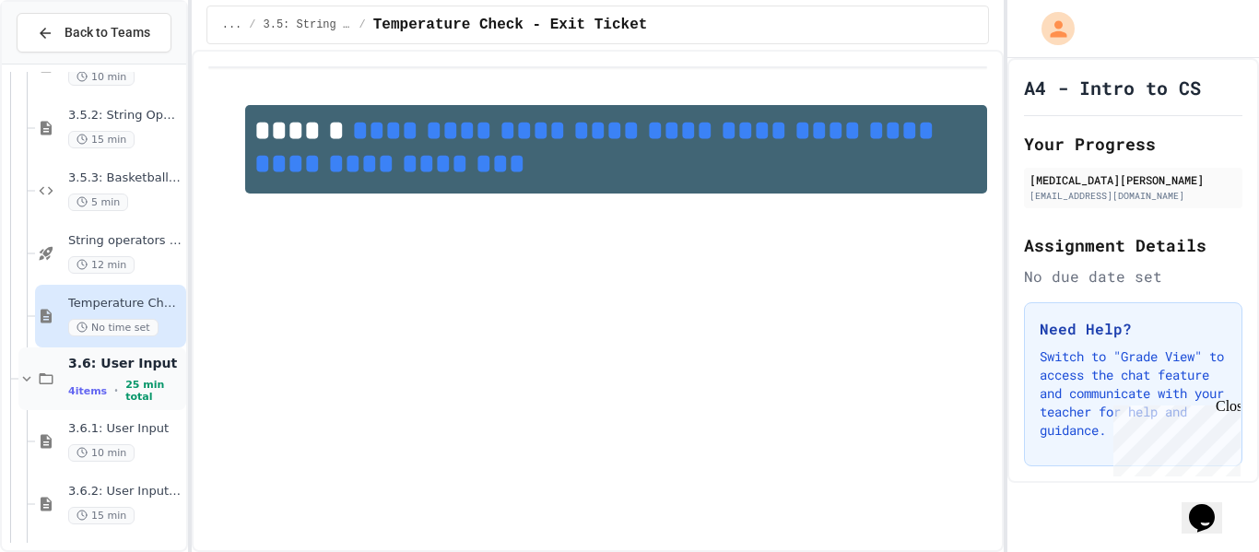
scroll to position [1182, 0]
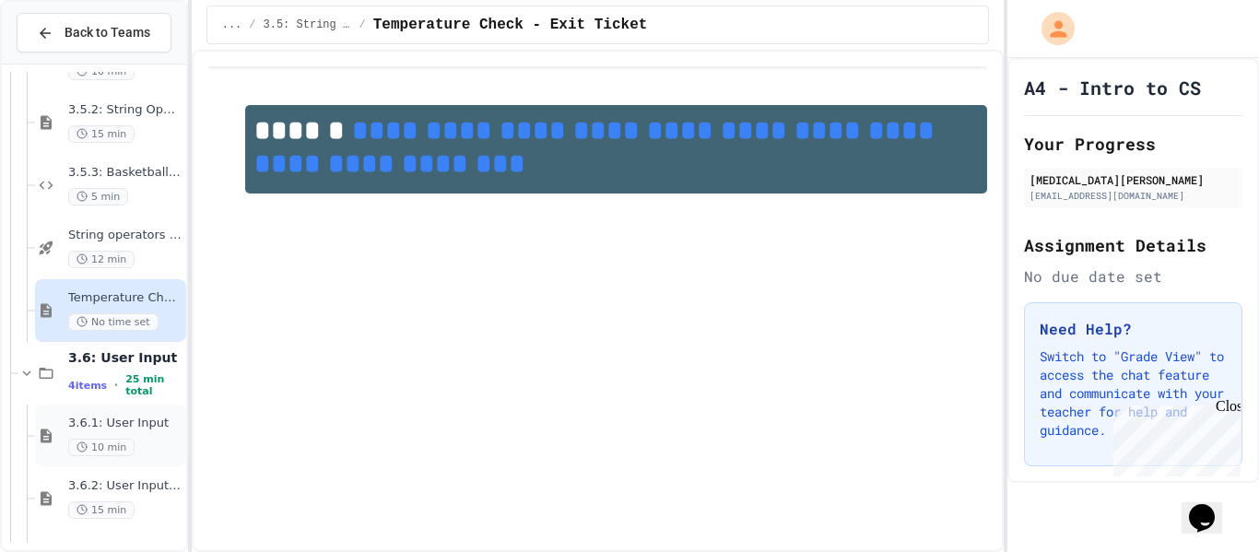
click at [136, 450] on div "10 min" at bounding box center [125, 448] width 114 height 18
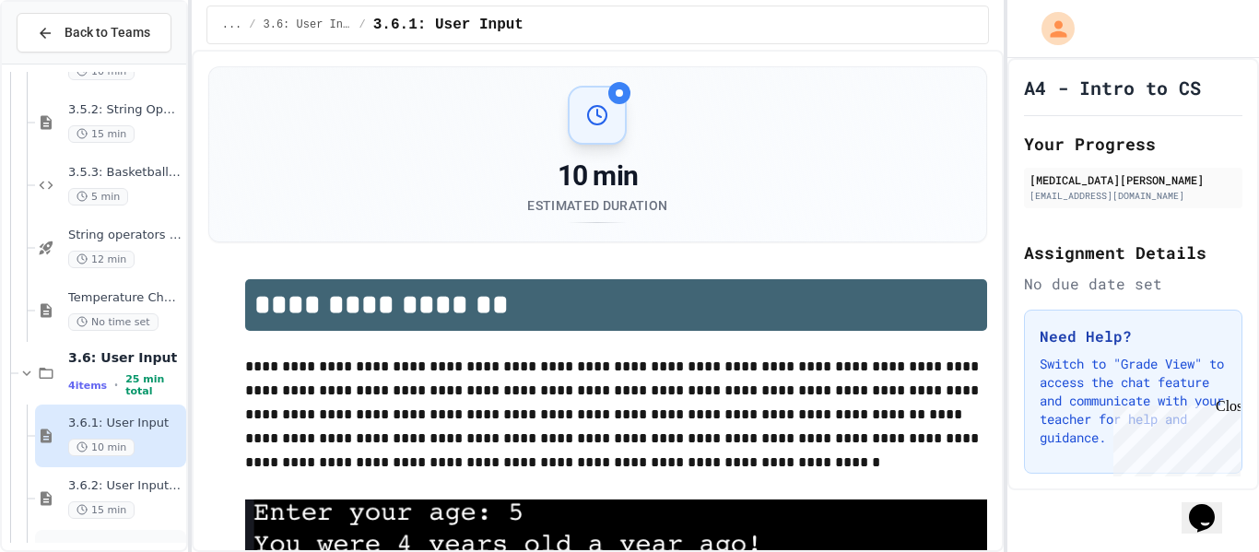
scroll to position [1252, 0]
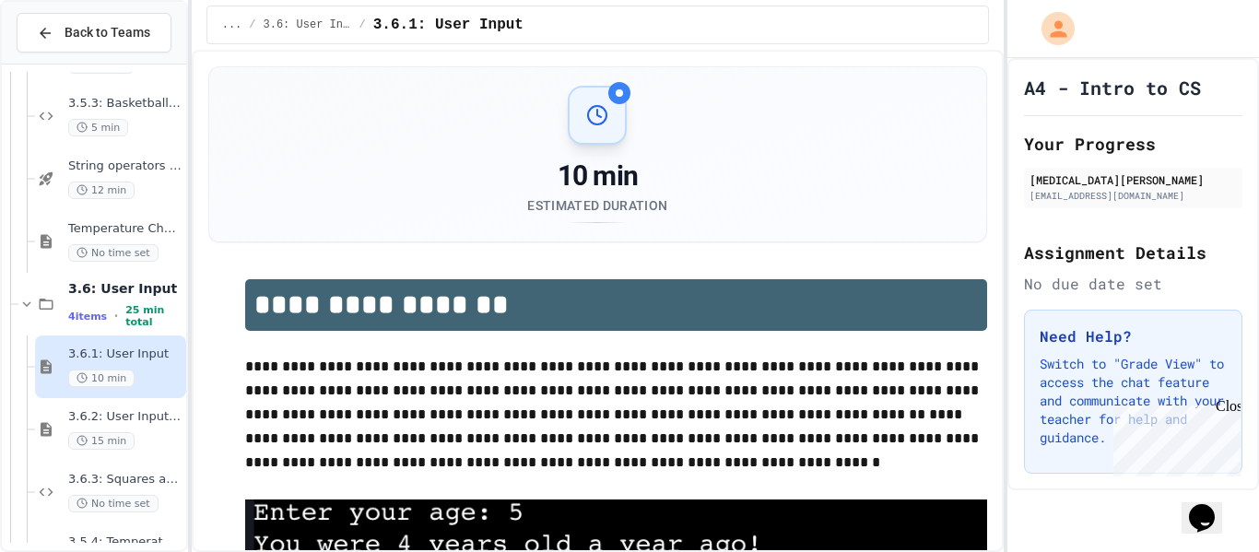
click at [166, 385] on div "10 min" at bounding box center [125, 379] width 114 height 18
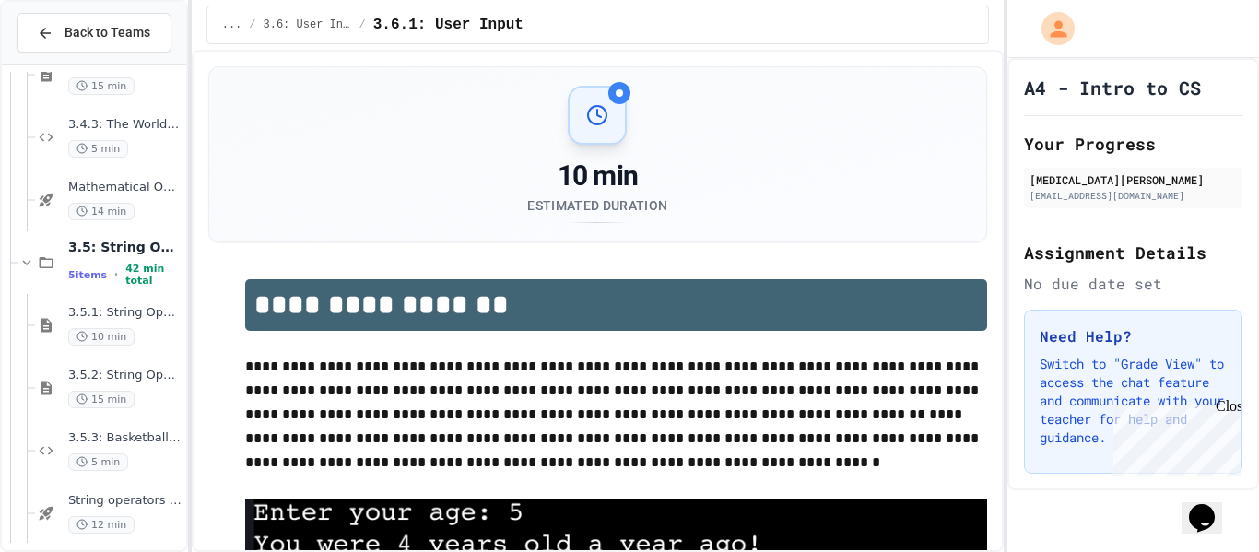
scroll to position [916, 0]
click at [133, 254] on span "3.5: String Operators" at bounding box center [125, 248] width 114 height 17
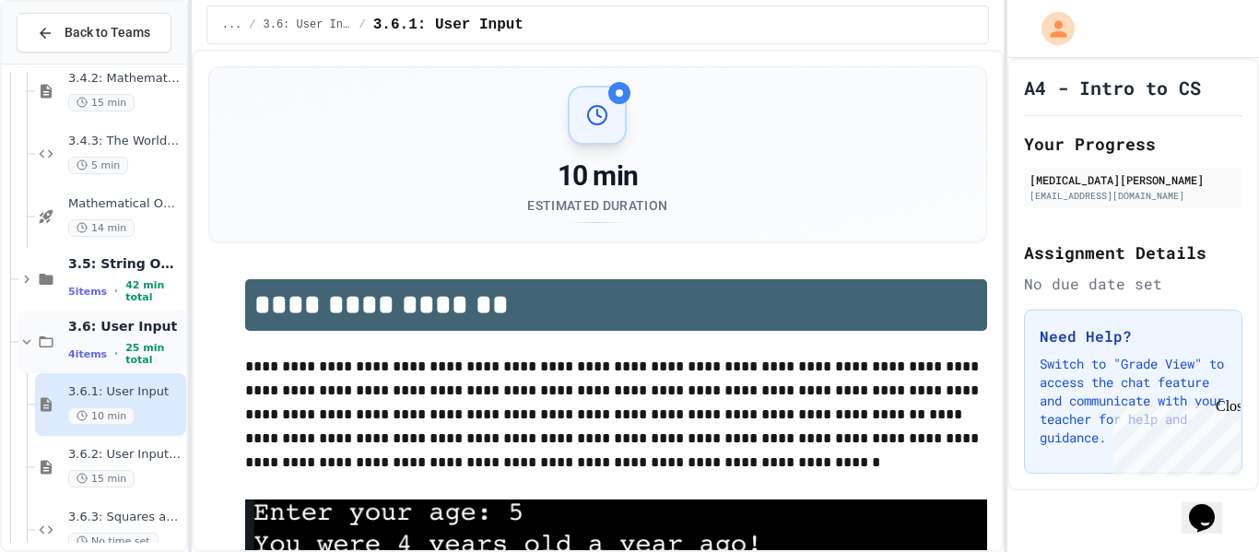
click at [142, 347] on span "25 min total" at bounding box center [153, 354] width 57 height 24
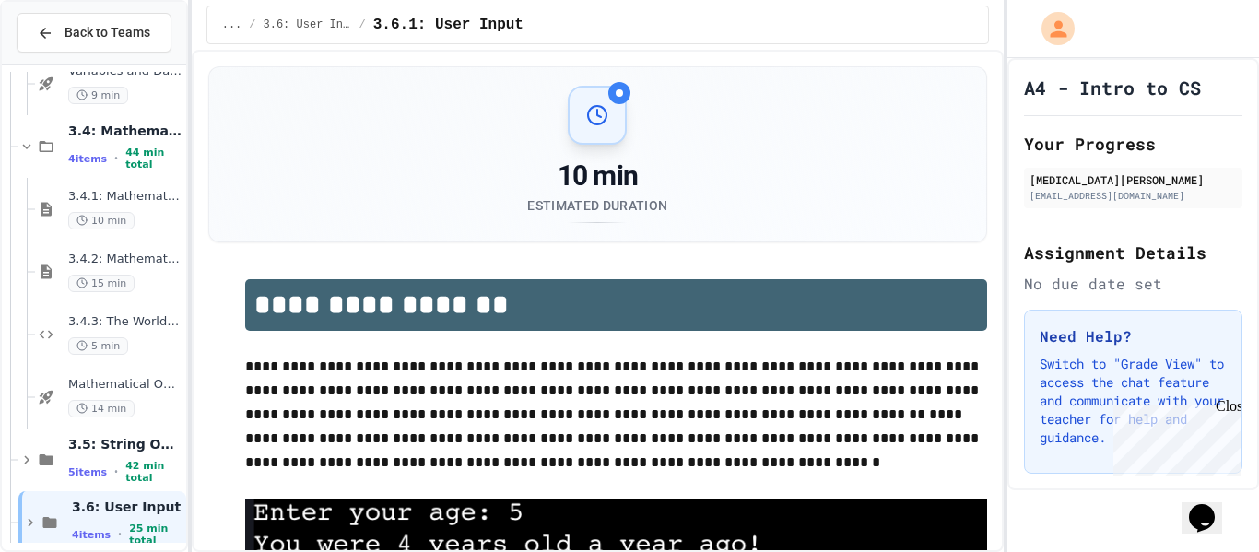
scroll to position [672, 0]
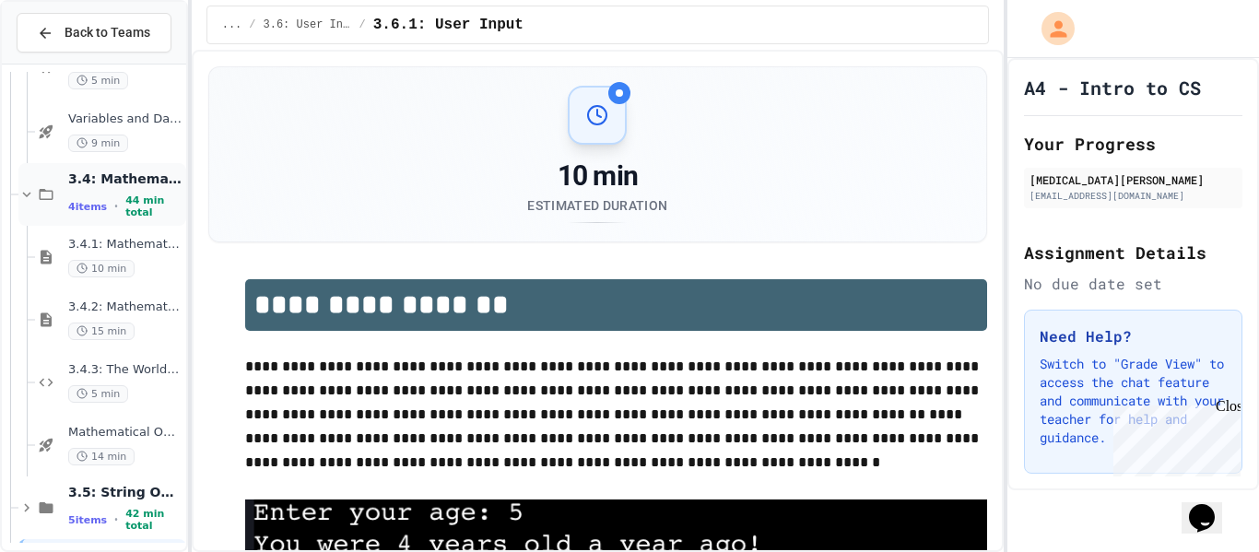
click at [90, 194] on div "3.4: Mathematical Operators 4 items • 44 min total" at bounding box center [125, 194] width 114 height 49
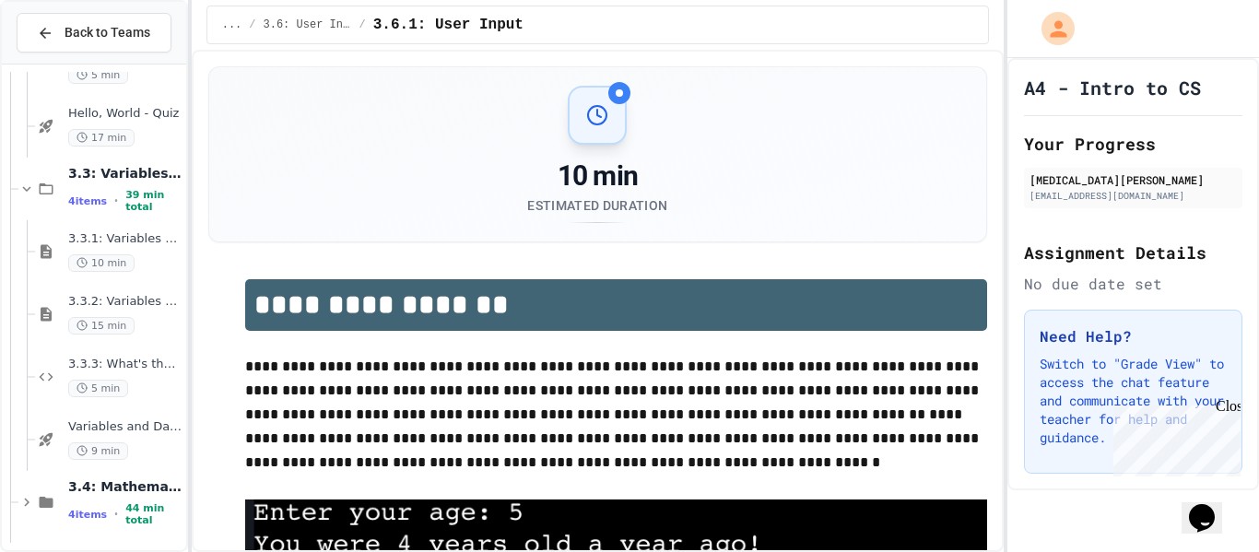
click at [90, 195] on span "4 items" at bounding box center [87, 201] width 39 height 12
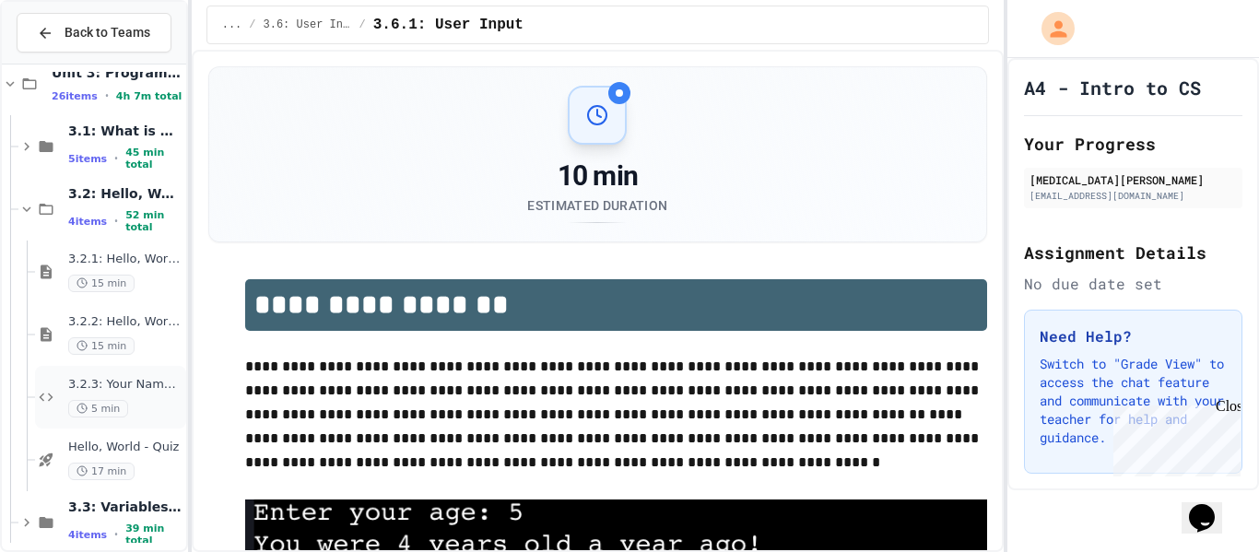
scroll to position [12, 0]
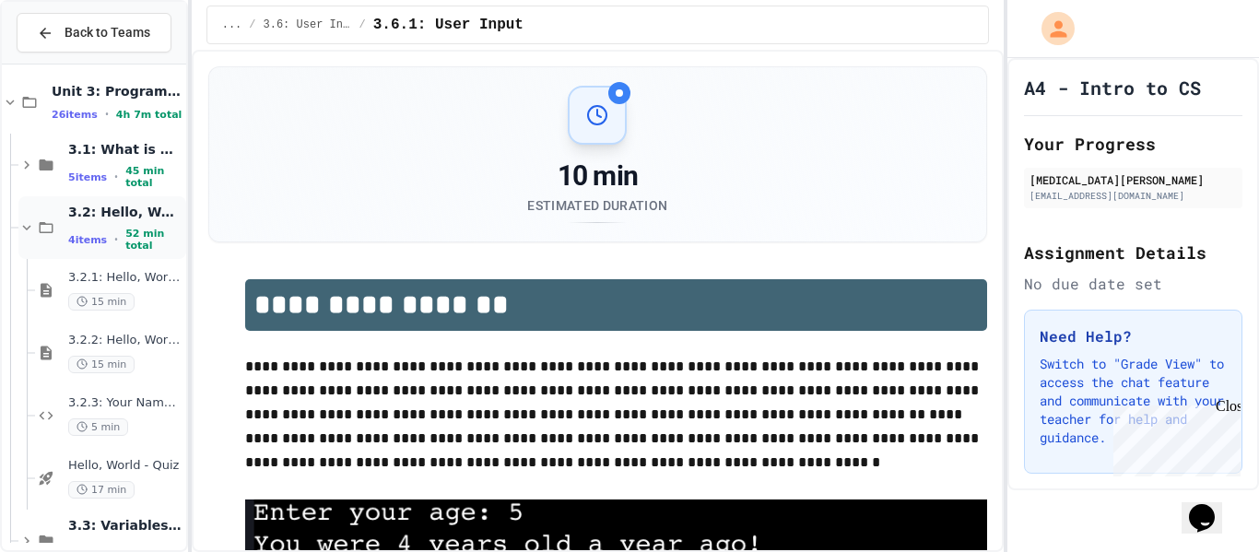
click at [99, 209] on span "3.2: Hello, World!" at bounding box center [125, 212] width 114 height 17
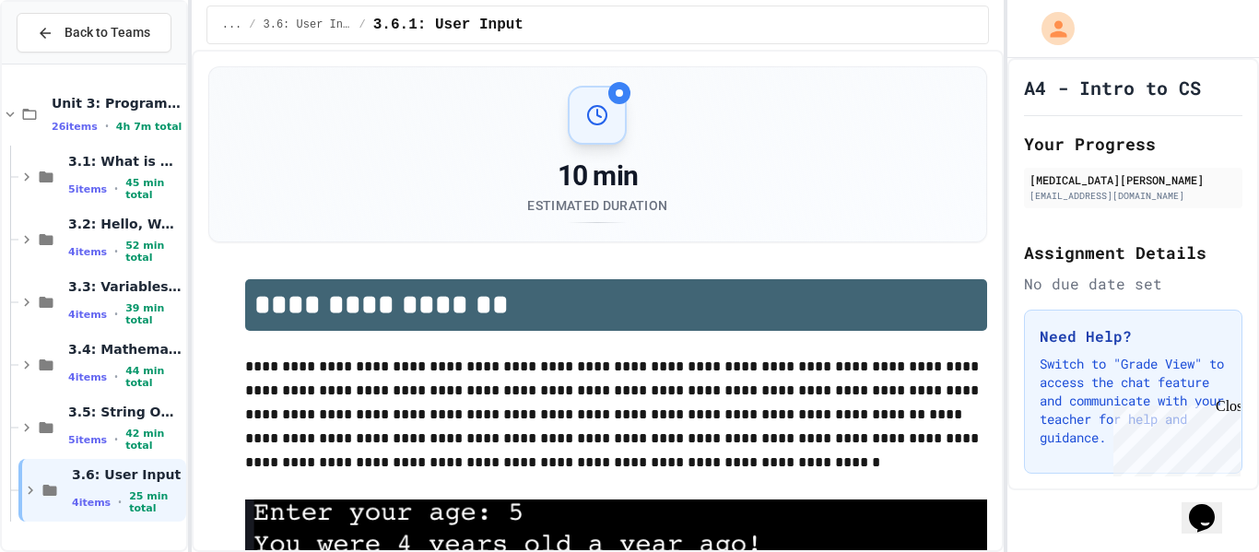
scroll to position [0, 0]
click at [411, 228] on div "10 min Estimated Duration" at bounding box center [597, 154] width 777 height 174
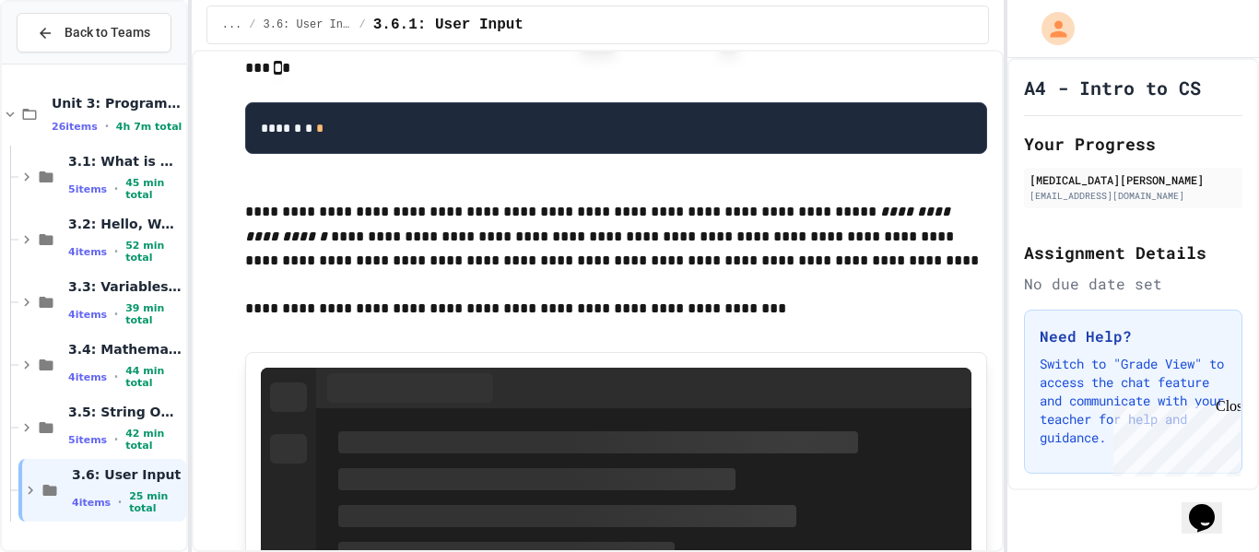
scroll to position [6742, 0]
